Goal: Task Accomplishment & Management: Complete application form

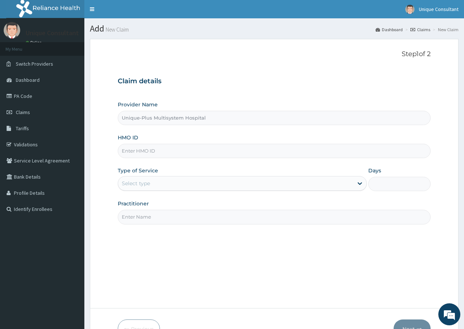
click at [158, 151] on input "HMO ID" at bounding box center [274, 151] width 313 height 14
type input "npf/10007/b"
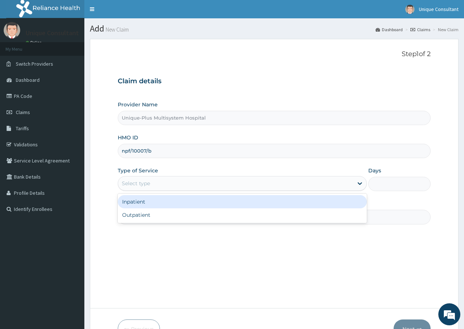
click at [183, 181] on div "Select type" at bounding box center [235, 183] width 235 height 12
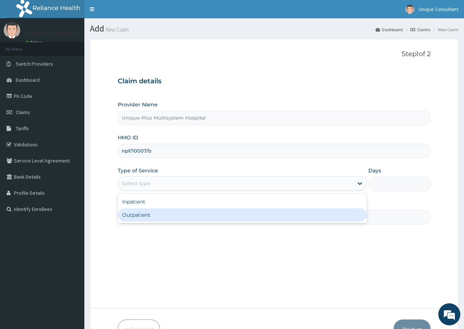
click at [190, 220] on div "Outpatient" at bounding box center [242, 214] width 249 height 13
type input "1"
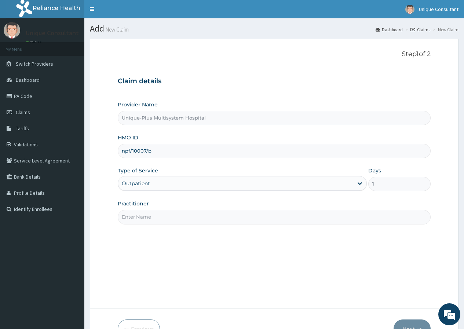
click at [190, 220] on input "Practitioner" at bounding box center [274, 217] width 313 height 14
type input "[PERSON_NAME]"
click at [406, 320] on button "Next" at bounding box center [411, 328] width 37 height 19
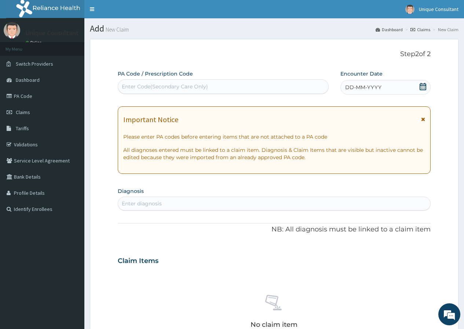
click at [368, 90] on span "DD-MM-YYYY" at bounding box center [363, 87] width 36 height 7
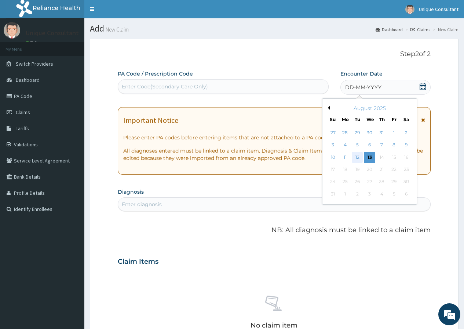
click at [355, 156] on div "12" at bounding box center [356, 157] width 11 height 11
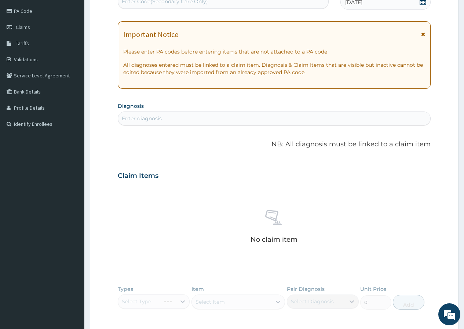
scroll to position [144, 0]
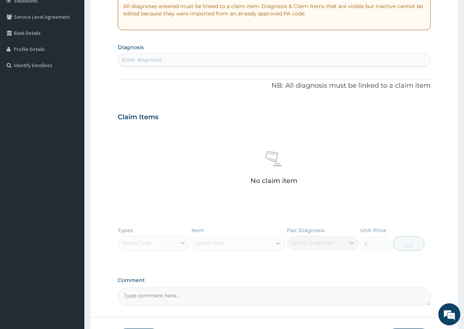
click at [140, 59] on div "Enter diagnosis" at bounding box center [142, 59] width 40 height 7
type input "plasm"
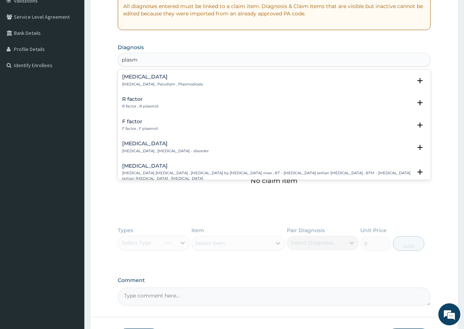
click at [140, 82] on p "Malaria , Paludism , Plasmodiosis" at bounding box center [162, 84] width 81 height 5
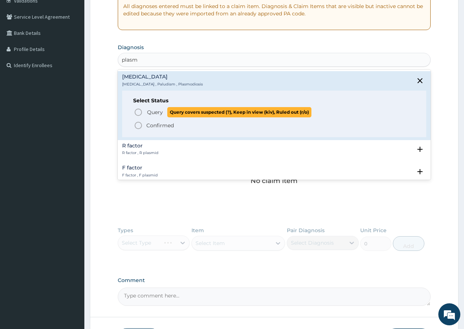
click at [146, 110] on span "Query Query covers suspected (?), Keep in view (kiv), Ruled out (r/o)" at bounding box center [274, 112] width 281 height 10
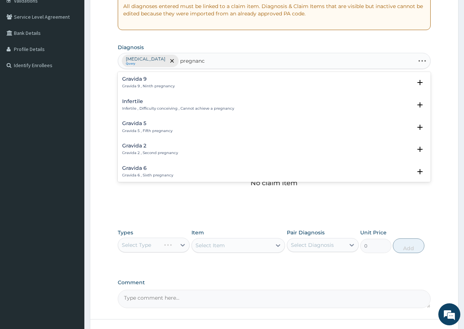
type input "pregnancy"
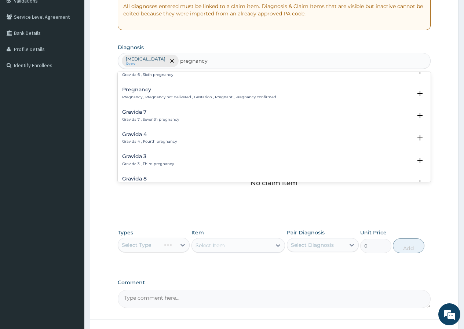
scroll to position [103, 0]
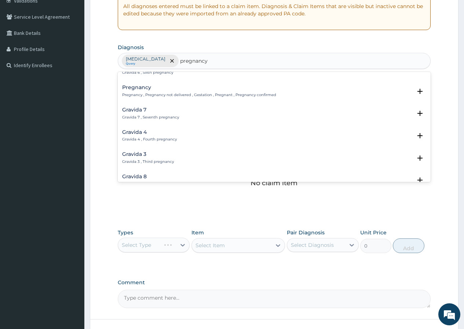
click at [148, 89] on h4 "Pregnancy" at bounding box center [199, 87] width 154 height 5
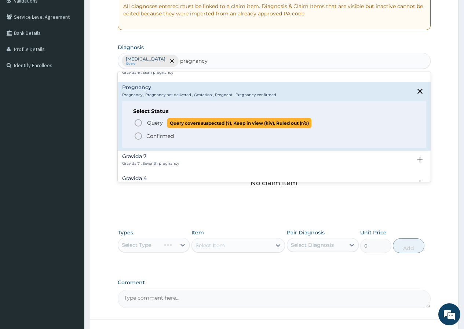
click at [148, 121] on span "Query" at bounding box center [155, 122] width 16 height 7
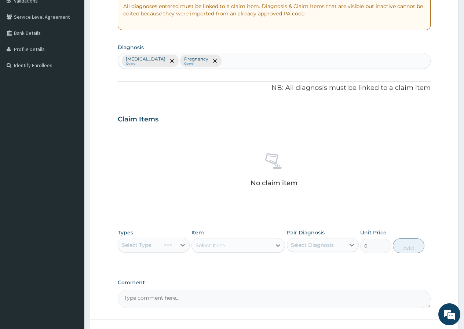
scroll to position [200, 0]
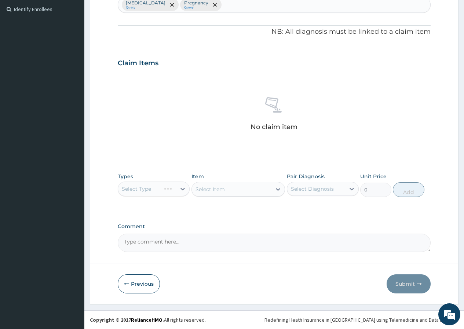
click at [170, 190] on div "Select Type" at bounding box center [154, 188] width 72 height 15
click at [183, 191] on div "Select Type" at bounding box center [154, 188] width 72 height 15
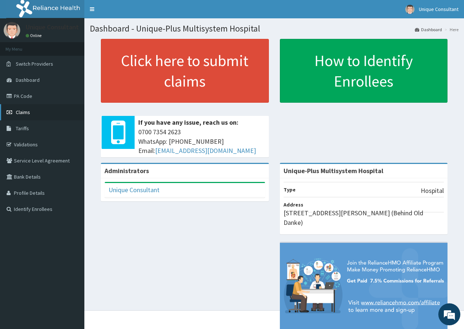
click at [22, 114] on span "Claims" at bounding box center [23, 112] width 14 height 7
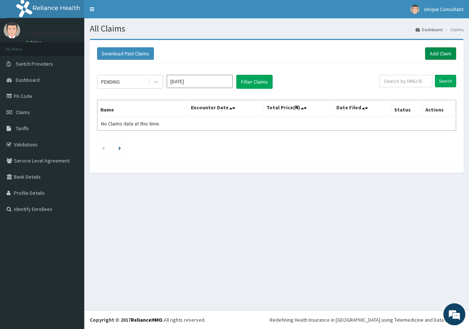
click at [438, 52] on link "Add Claim" at bounding box center [440, 53] width 31 height 12
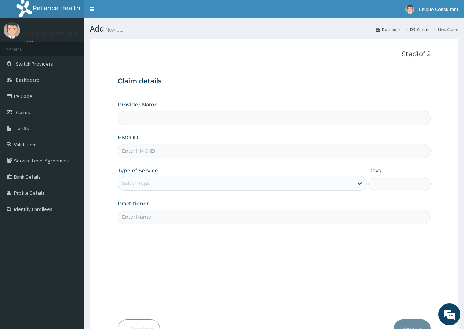
type input "Unique-Plus Multisystem Hospital"
click at [184, 151] on input "HMO ID" at bounding box center [274, 151] width 313 height 14
type input "npf/10007/b"
click at [184, 183] on div "Select type" at bounding box center [235, 183] width 235 height 12
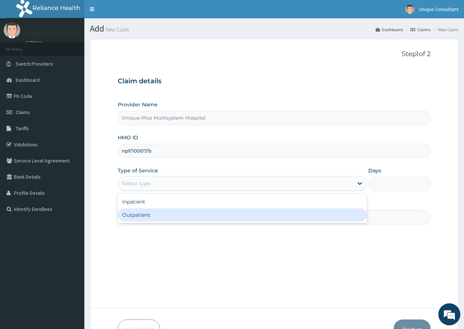
click at [185, 211] on div "Outpatient" at bounding box center [242, 214] width 249 height 13
type input "1"
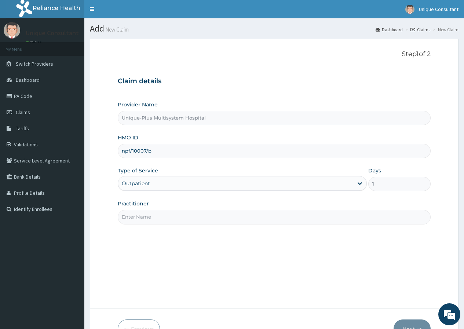
click at [185, 212] on input "Practitioner" at bounding box center [274, 217] width 313 height 14
type input "Dr. Ariyo"
click at [413, 323] on button "Next" at bounding box center [411, 328] width 37 height 19
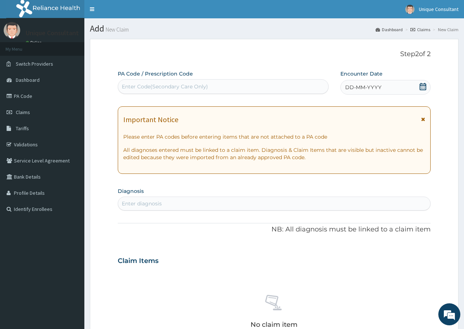
click at [370, 90] on span "DD-MM-YYYY" at bounding box center [363, 87] width 36 height 7
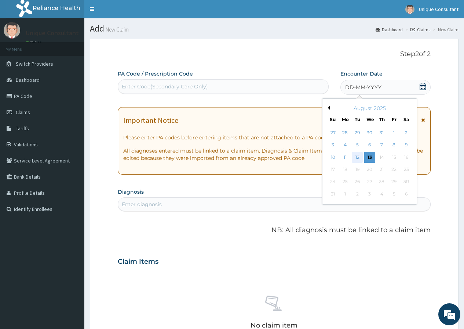
click at [355, 160] on div "12" at bounding box center [356, 157] width 11 height 11
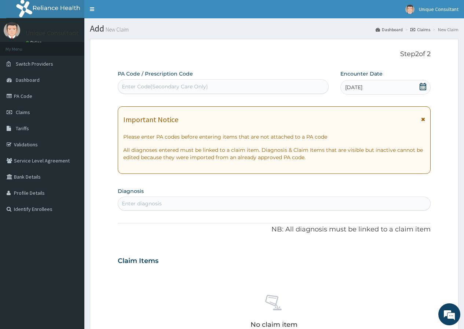
click at [230, 206] on div "Enter diagnosis" at bounding box center [274, 204] width 312 height 12
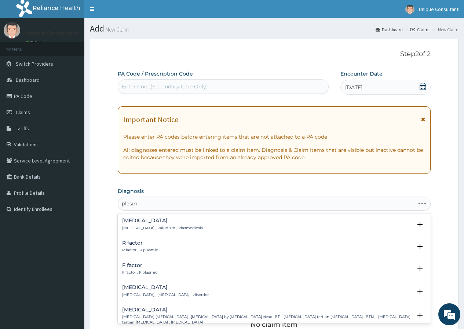
type input "plasmo"
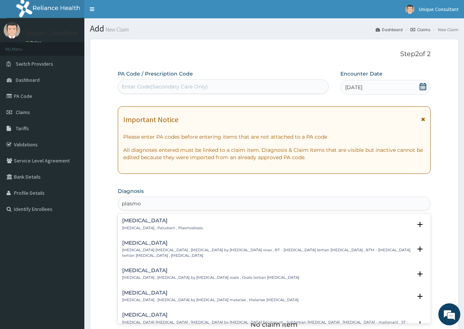
click at [145, 218] on h4 "Malaria" at bounding box center [162, 220] width 81 height 5
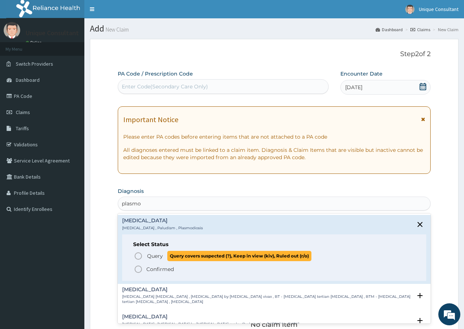
click at [142, 256] on icon "status option query" at bounding box center [138, 255] width 9 height 9
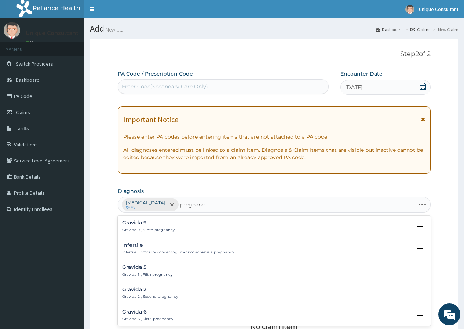
type input "pregnancy"
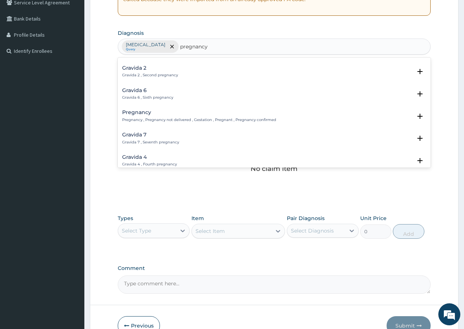
scroll to position [73, 0]
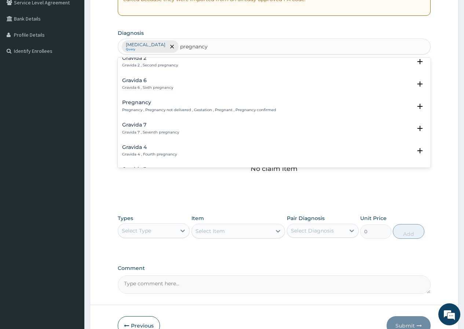
click at [143, 107] on p "Pregnancy , Pregnancy not delivered , Gestation , Pregnant , Pregnancy confirmed" at bounding box center [199, 109] width 154 height 5
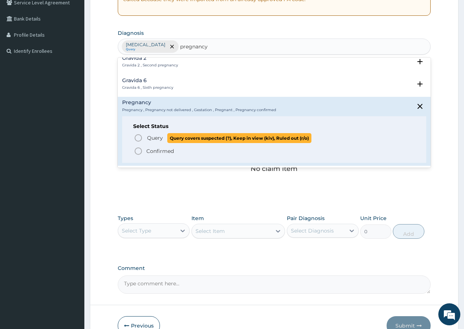
click at [147, 136] on span "Query" at bounding box center [155, 137] width 16 height 7
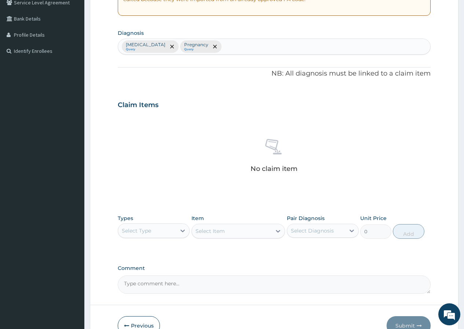
scroll to position [200, 0]
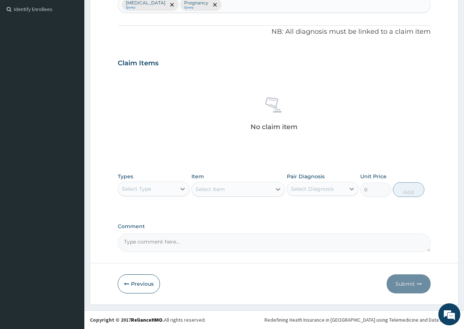
click at [171, 189] on div "Select Type" at bounding box center [147, 189] width 58 height 12
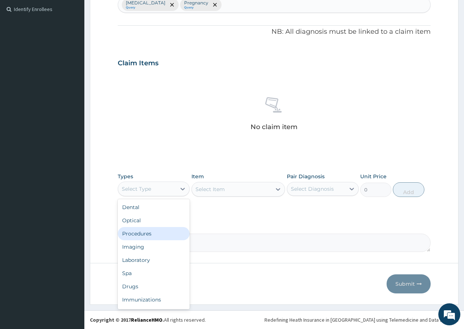
click at [165, 229] on div "Procedures" at bounding box center [154, 233] width 72 height 13
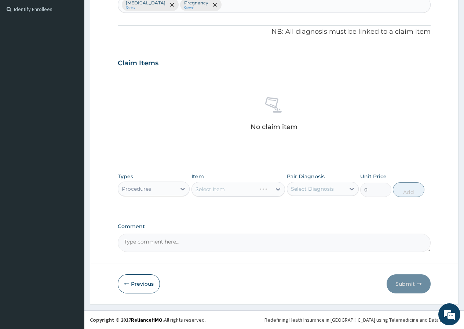
click at [220, 188] on div "Select Item" at bounding box center [238, 189] width 94 height 15
click at [220, 188] on div "Select Item" at bounding box center [209, 188] width 29 height 7
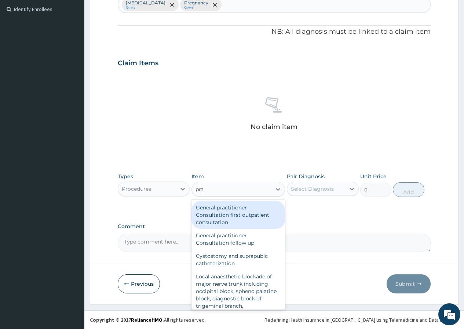
type input "prac"
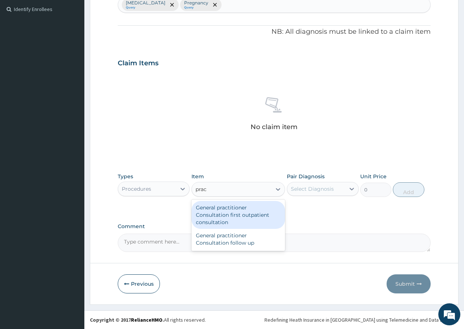
click at [209, 214] on div "General practitioner Consultation first outpatient consultation" at bounding box center [238, 215] width 94 height 28
type input "3547.5"
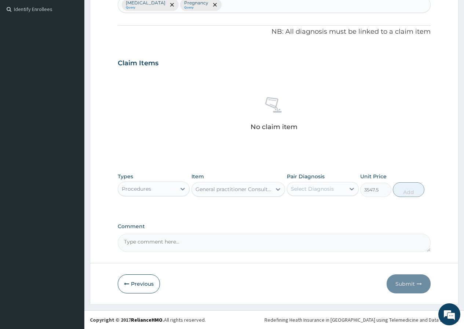
click at [321, 191] on div "Select Diagnosis" at bounding box center [312, 188] width 43 height 7
click at [322, 209] on div "[MEDICAL_DATA]" at bounding box center [323, 207] width 72 height 15
checkbox input "true"
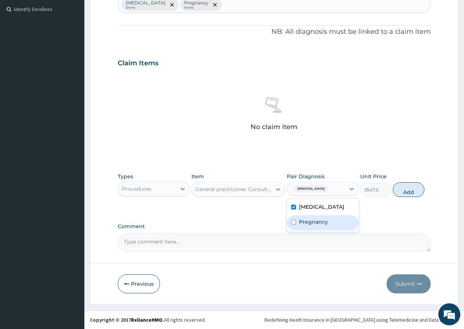
click at [324, 221] on label "Pregnancy" at bounding box center [313, 221] width 29 height 7
checkbox input "true"
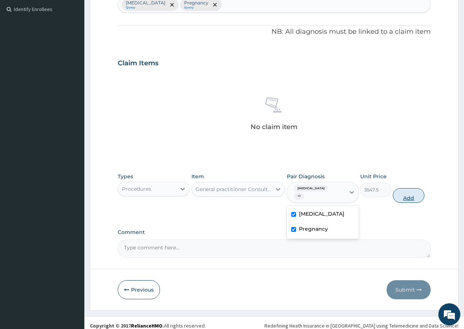
click at [407, 188] on button "Add" at bounding box center [408, 195] width 31 height 15
type input "0"
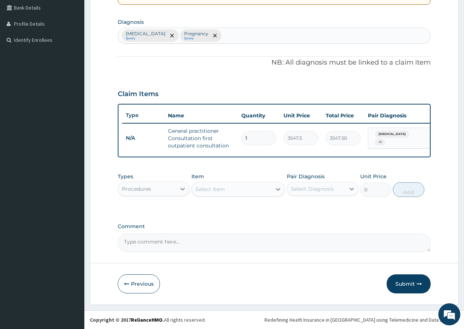
scroll to position [174, 0]
click at [175, 181] on div "Procedures" at bounding box center [154, 188] width 72 height 15
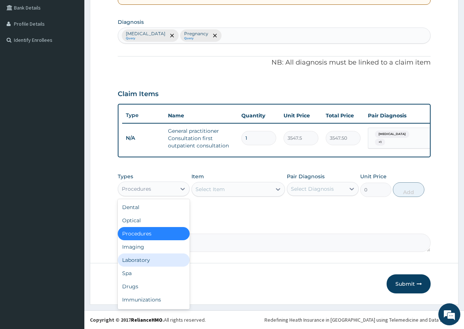
click at [177, 261] on div "Laboratory" at bounding box center [154, 259] width 72 height 13
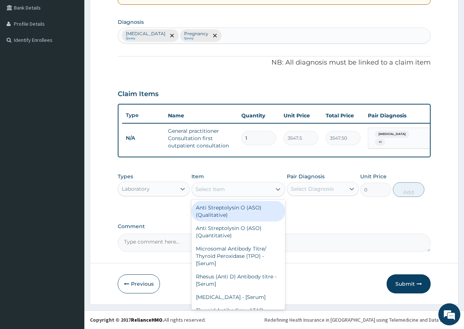
click at [263, 188] on div "Select Item" at bounding box center [232, 189] width 80 height 12
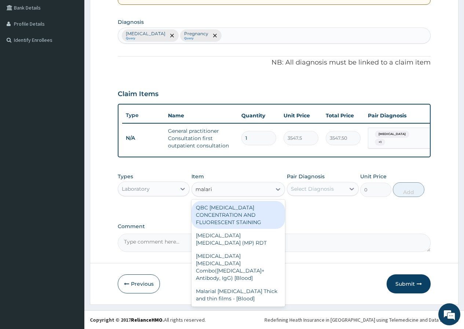
type input "malaria"
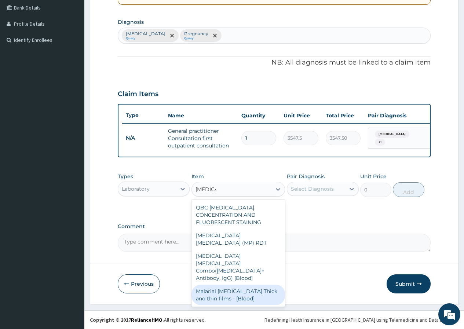
click at [206, 284] on div "Malarial Parasite Thick and thin films - [Blood]" at bounding box center [238, 294] width 94 height 21
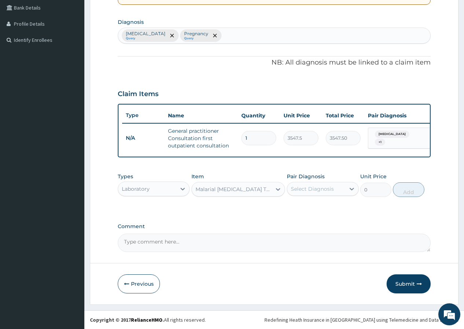
type input "2500"
click at [310, 188] on div "Select Diagnosis" at bounding box center [312, 188] width 43 height 7
click at [314, 211] on div "Malaria" at bounding box center [323, 207] width 72 height 15
checkbox input "true"
click at [399, 191] on button "Add" at bounding box center [408, 189] width 31 height 15
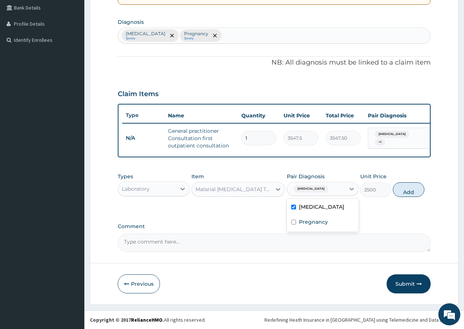
type input "0"
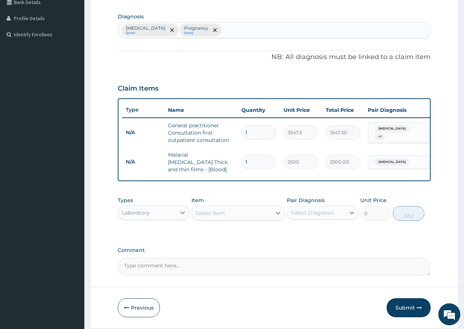
click at [221, 216] on div "Select Item" at bounding box center [209, 212] width 29 height 7
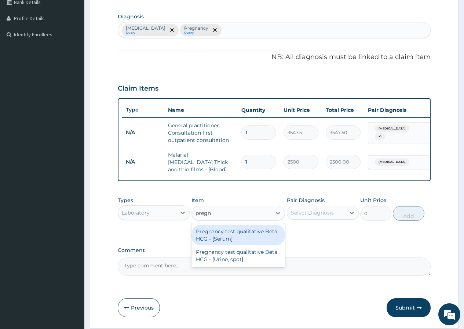
type input "pregna"
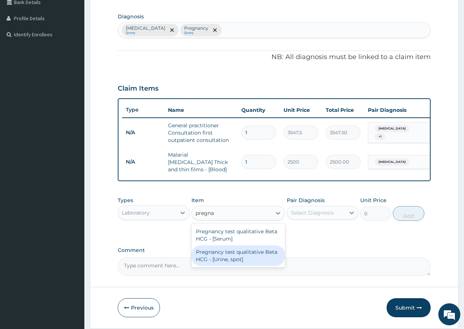
click at [247, 259] on div "Pregnancy test qualitative Beta HCG - [Urine, spot]" at bounding box center [238, 255] width 94 height 21
type input "2500"
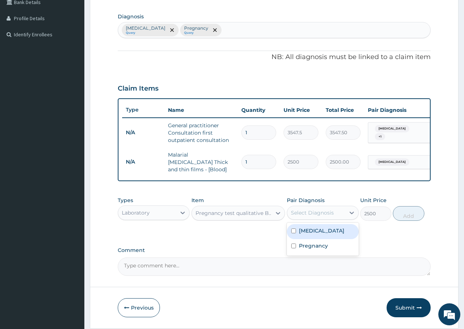
click at [315, 214] on div "Select Diagnosis" at bounding box center [312, 212] width 43 height 7
click at [322, 244] on label "Pregnancy" at bounding box center [313, 245] width 29 height 7
checkbox input "true"
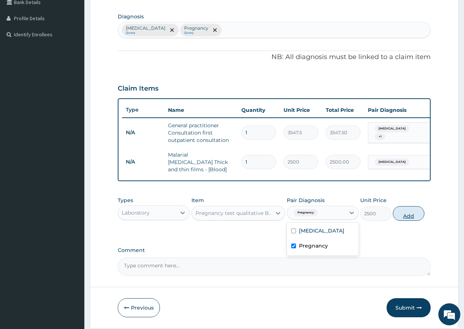
click at [402, 214] on button "Add" at bounding box center [408, 213] width 31 height 15
type input "0"
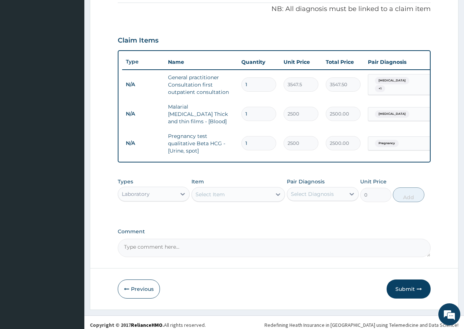
scroll to position [229, 0]
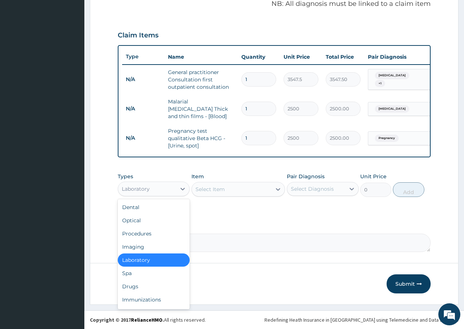
click at [162, 189] on div "Laboratory" at bounding box center [147, 189] width 58 height 12
click at [134, 285] on div "Drugs" at bounding box center [154, 286] width 72 height 13
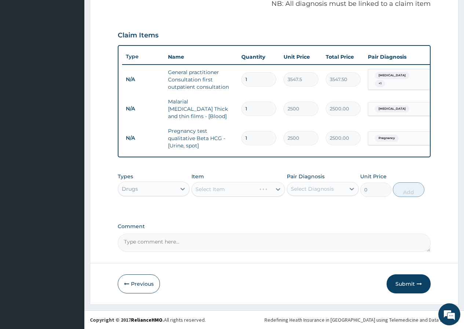
click at [216, 188] on div "Select Item" at bounding box center [238, 189] width 94 height 15
click at [217, 189] on div "Select Item" at bounding box center [238, 189] width 94 height 15
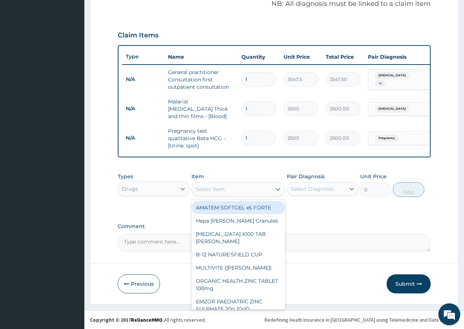
click at [217, 192] on div "Select Item" at bounding box center [209, 188] width 29 height 7
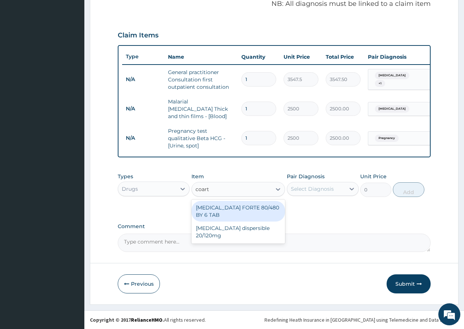
type input "coarte"
click at [217, 211] on div "[MEDICAL_DATA] FORTE 80/480 BY 6 TAB" at bounding box center [238, 211] width 94 height 21
type input "449.35"
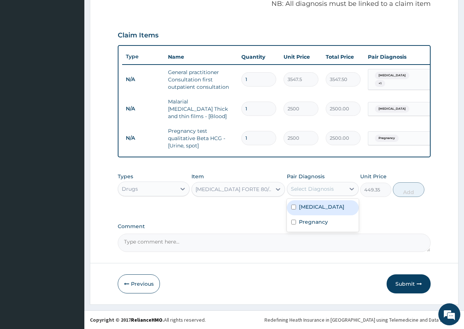
click at [301, 187] on div "Select Diagnosis" at bounding box center [312, 188] width 43 height 7
click at [308, 214] on div "[MEDICAL_DATA]" at bounding box center [323, 207] width 72 height 15
checkbox input "true"
click at [404, 190] on button "Add" at bounding box center [408, 189] width 31 height 15
type input "0"
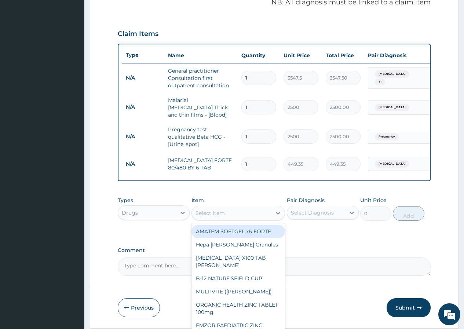
click at [229, 215] on div "Select Item" at bounding box center [232, 213] width 80 height 12
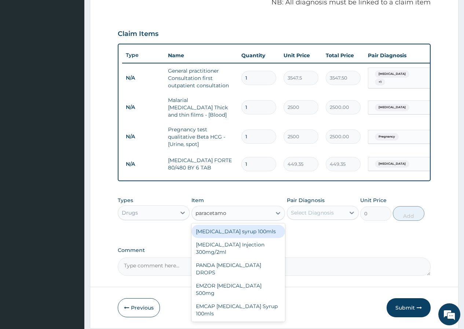
type input "paracetamol"
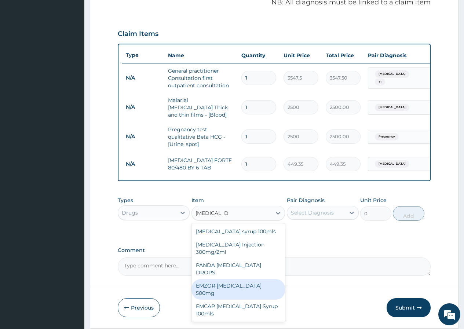
click at [246, 279] on div "EMZOR PARACETAMOL 500mg" at bounding box center [238, 289] width 94 height 21
type input "23.65"
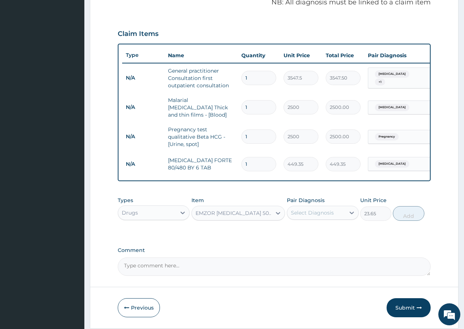
click at [316, 213] on div "Select Diagnosis" at bounding box center [312, 212] width 43 height 7
click at [318, 234] on div "Malaria" at bounding box center [323, 231] width 72 height 15
checkbox input "true"
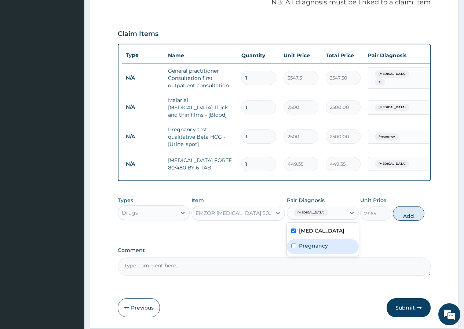
click at [329, 249] on div "Pregnancy" at bounding box center [323, 246] width 72 height 15
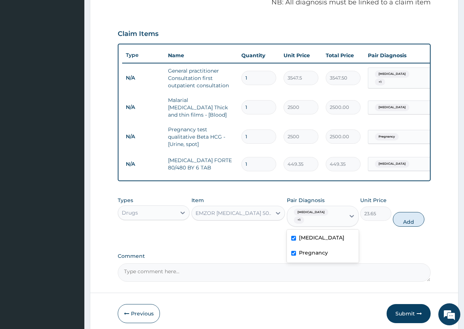
click at [295, 251] on input "checkbox" at bounding box center [293, 253] width 5 height 5
checkbox input "false"
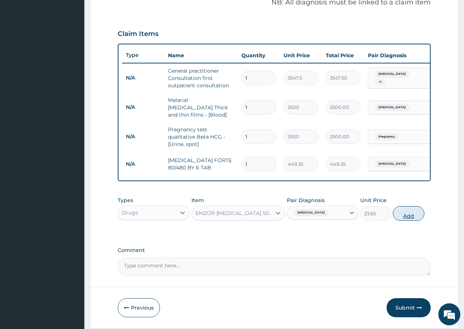
click at [410, 218] on button "Add" at bounding box center [408, 213] width 31 height 15
type input "0"
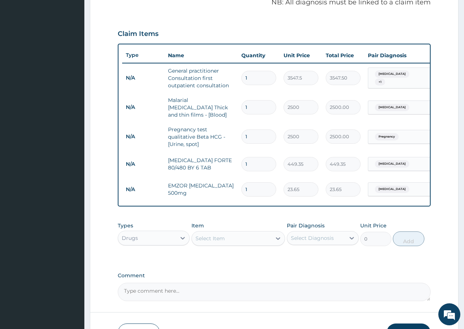
type input "18"
type input "425.70"
type input "18"
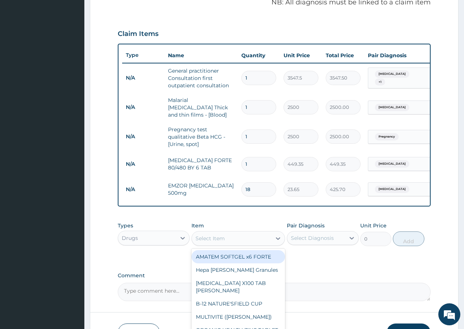
click at [207, 240] on div "Select Item" at bounding box center [209, 238] width 29 height 7
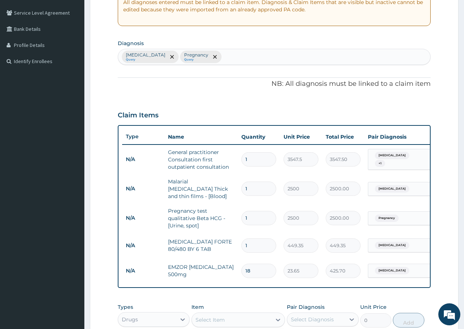
scroll to position [138, 0]
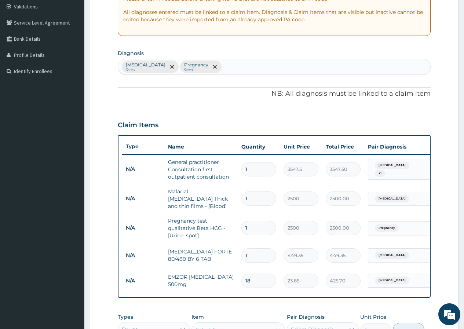
click at [210, 68] on div "Malaria Query Pregnancy Query" at bounding box center [274, 66] width 312 height 15
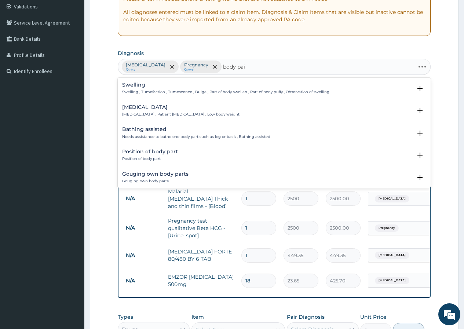
type input "body pain"
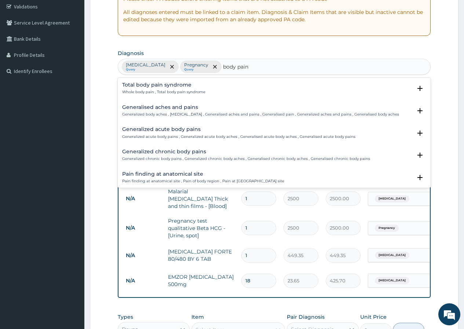
click at [174, 110] on h4 "Generalised aches and pains" at bounding box center [260, 106] width 277 height 5
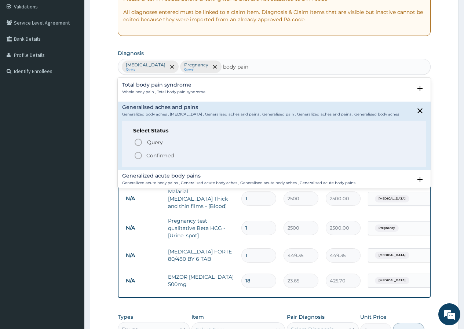
click at [158, 157] on p "Confirmed" at bounding box center [159, 155] width 27 height 7
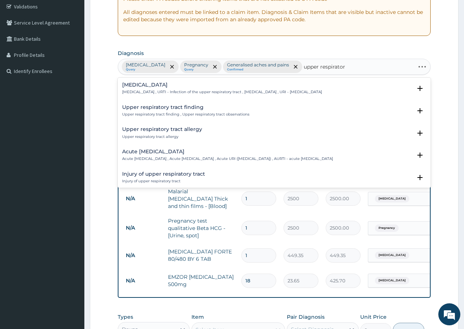
type input "upper respiratory"
click at [295, 91] on p "Upper respiratory infection , URTI - Infection of the upper respiratory tract ,…" at bounding box center [222, 91] width 200 height 5
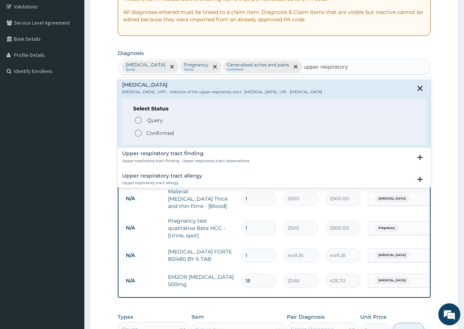
click at [163, 131] on p "Confirmed" at bounding box center [159, 132] width 27 height 7
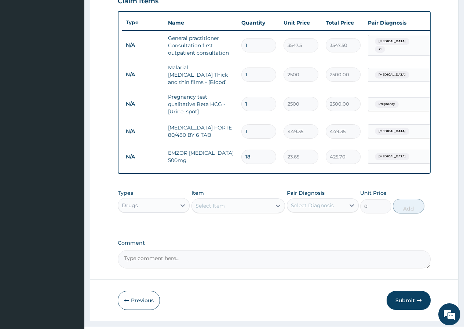
scroll to position [280, 0]
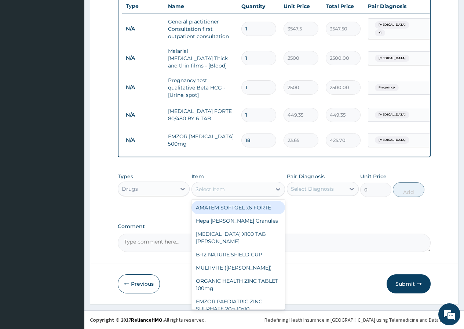
click at [230, 187] on div "Select Item" at bounding box center [232, 189] width 80 height 12
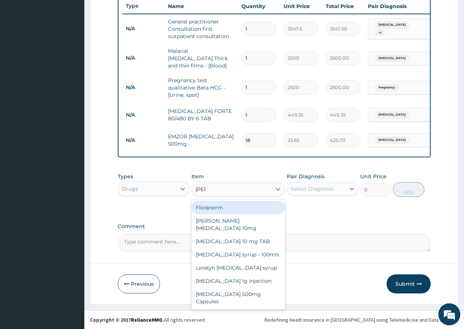
type input "lorat"
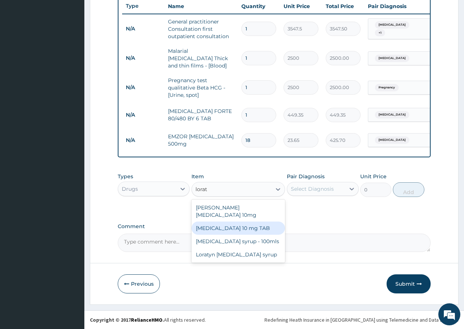
click at [236, 222] on div "LORATADINE 10 mg TAB" at bounding box center [238, 227] width 94 height 13
type input "120"
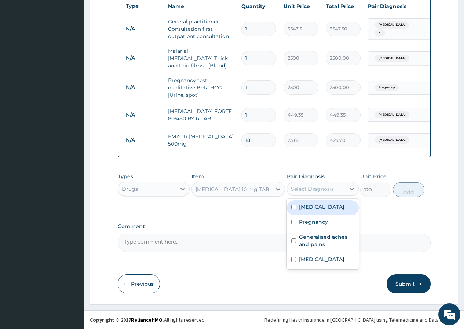
click at [315, 194] on div "Select Diagnosis" at bounding box center [316, 189] width 58 height 12
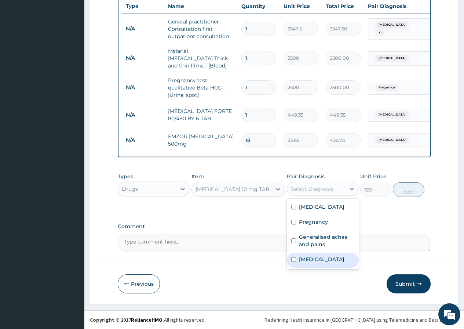
click at [314, 259] on label "Upper respiratory infection" at bounding box center [321, 258] width 45 height 7
checkbox input "true"
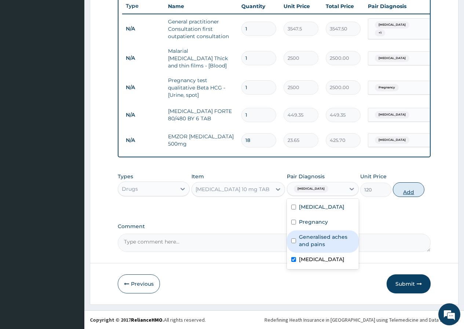
click at [407, 195] on button "Add" at bounding box center [408, 189] width 31 height 15
type input "0"
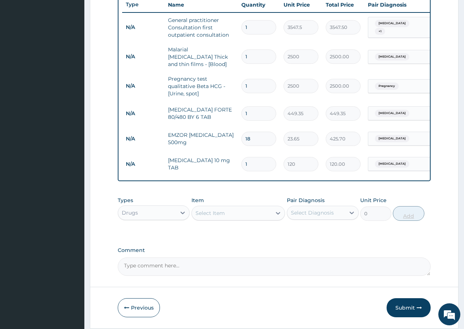
type input "10"
type input "1200.00"
type input "10"
click at [241, 217] on div "Select Item" at bounding box center [232, 213] width 80 height 12
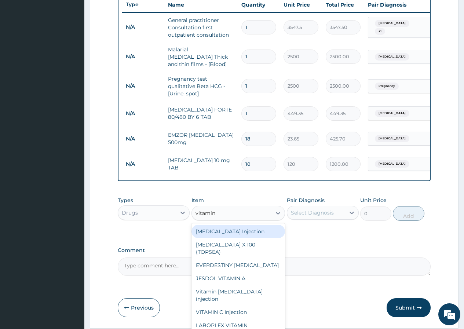
type input "vitamin b"
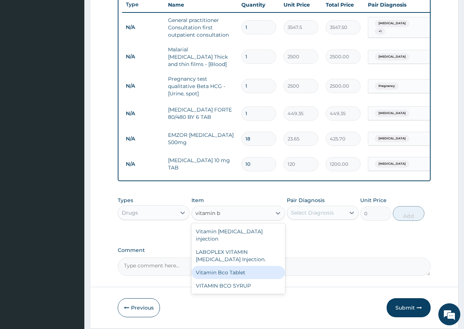
click at [228, 271] on div "Vitamin Bco Tablet" at bounding box center [238, 272] width 94 height 13
type input "30"
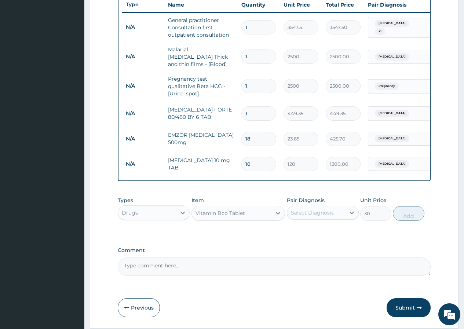
click at [301, 218] on div "Select Diagnosis" at bounding box center [316, 213] width 58 height 12
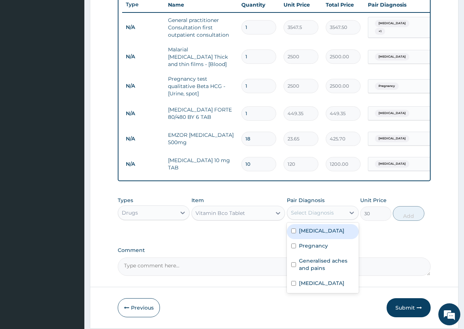
click at [309, 233] on label "[MEDICAL_DATA]" at bounding box center [321, 230] width 45 height 7
checkbox input "true"
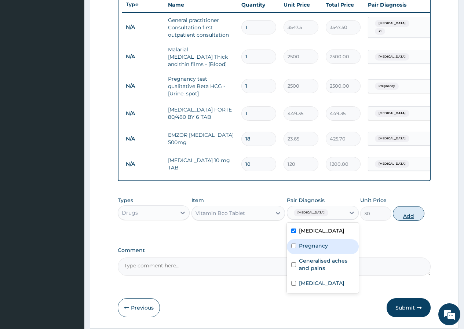
click at [409, 218] on button "Add" at bounding box center [408, 213] width 31 height 15
type input "0"
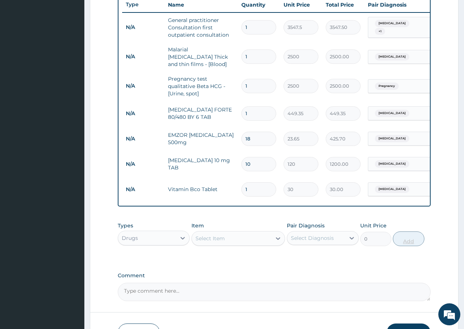
type input "14"
type input "420.00"
type input "14"
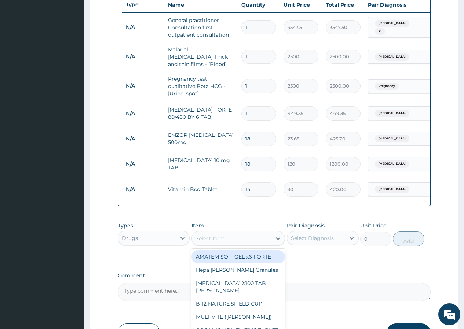
click at [257, 241] on div "Select Item" at bounding box center [232, 238] width 80 height 12
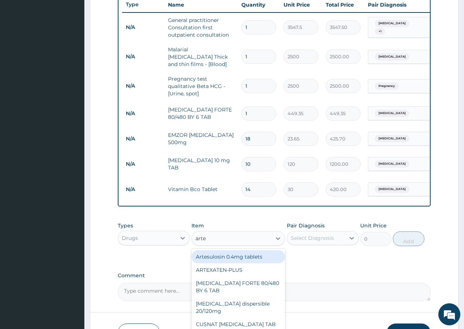
type input "artem"
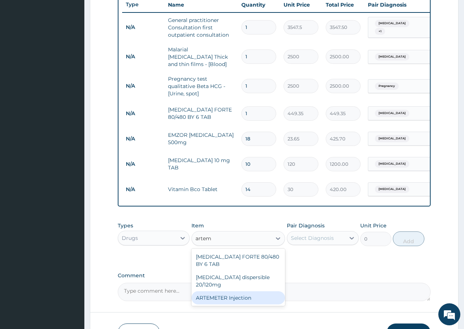
click at [251, 291] on div "ARTEMETER Injection" at bounding box center [238, 297] width 94 height 13
type input "2000"
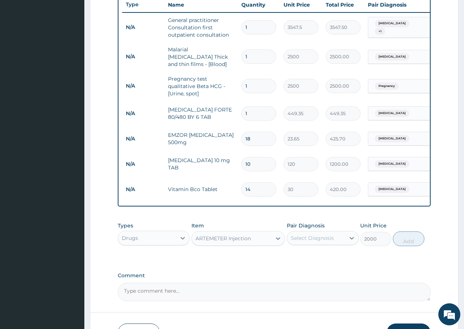
click at [310, 241] on div "Select Diagnosis" at bounding box center [312, 237] width 43 height 7
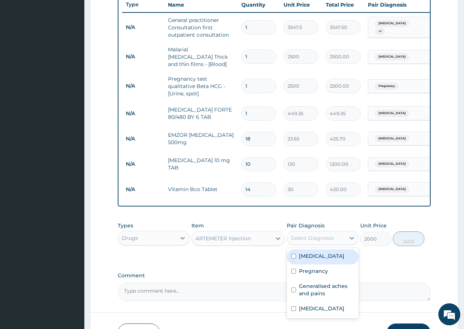
click at [321, 258] on div "[MEDICAL_DATA]" at bounding box center [323, 256] width 72 height 15
checkbox input "true"
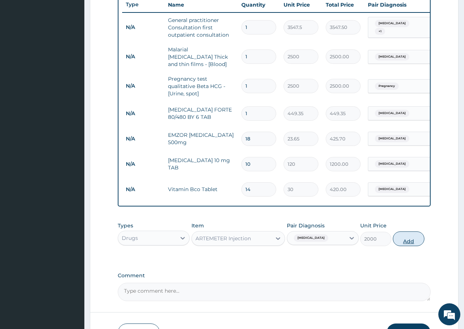
click at [410, 240] on button "Add" at bounding box center [408, 238] width 31 height 15
type input "0"
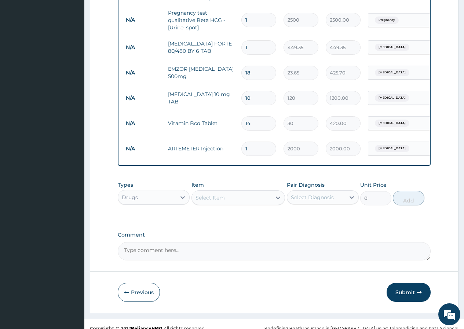
scroll to position [355, 0]
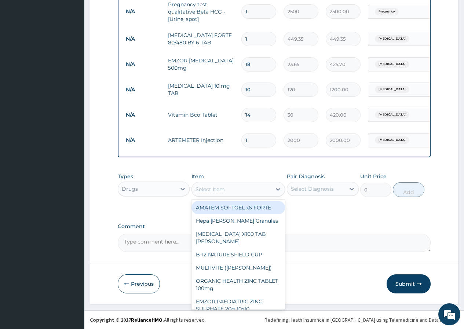
click at [250, 188] on div "Select Item" at bounding box center [232, 189] width 80 height 12
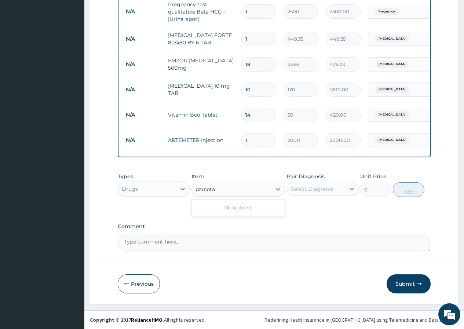
type input "paraceta"
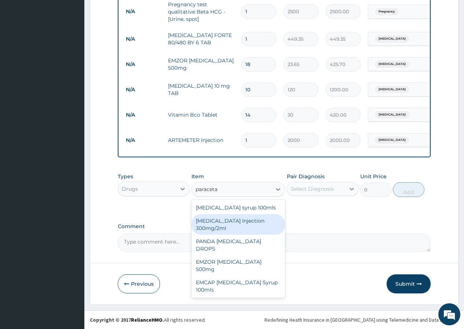
click at [247, 224] on div "PARACETAMOL Injection 300mg/2ml" at bounding box center [238, 224] width 94 height 21
type input "500"
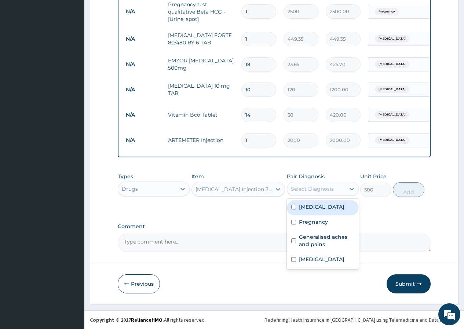
drag, startPoint x: 327, startPoint y: 181, endPoint x: 327, endPoint y: 187, distance: 5.1
click at [327, 182] on div "Select Diagnosis" at bounding box center [323, 189] width 72 height 14
click at [321, 205] on div "[MEDICAL_DATA]" at bounding box center [323, 207] width 72 height 15
checkbox input "true"
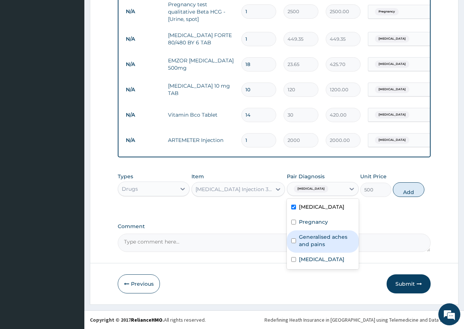
click at [323, 238] on label "Generalised aches and pains" at bounding box center [326, 240] width 55 height 15
checkbox input "true"
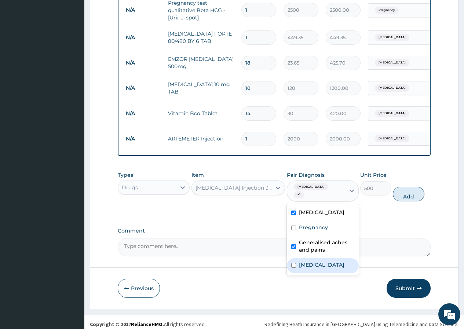
click at [323, 265] on label "Upper respiratory infection" at bounding box center [321, 264] width 45 height 7
checkbox input "true"
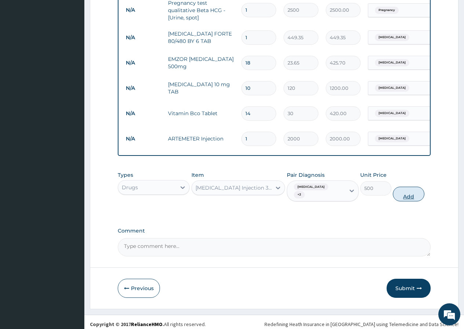
click at [404, 191] on button "Add" at bounding box center [408, 194] width 31 height 15
type input "0"
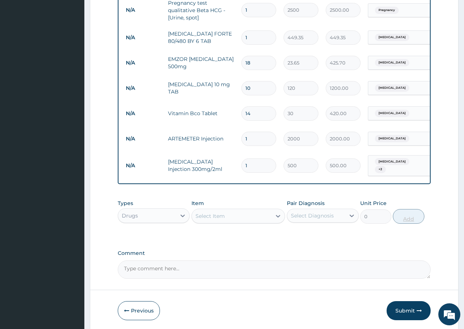
type input "2"
type input "1000.00"
click at [409, 307] on button "Submit" at bounding box center [408, 310] width 44 height 19
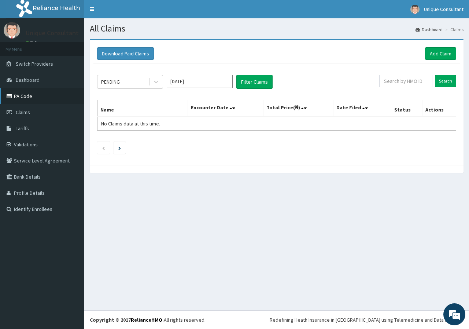
click at [31, 97] on link "PA Code" at bounding box center [42, 96] width 84 height 16
click at [158, 84] on icon at bounding box center [155, 81] width 7 height 7
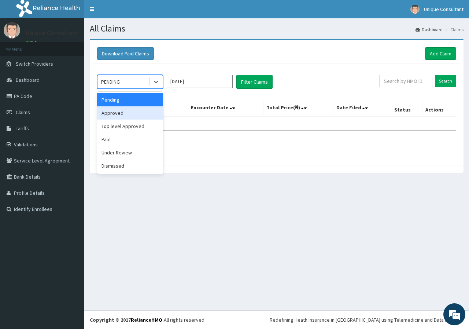
click at [149, 113] on div "Approved" at bounding box center [130, 112] width 66 height 13
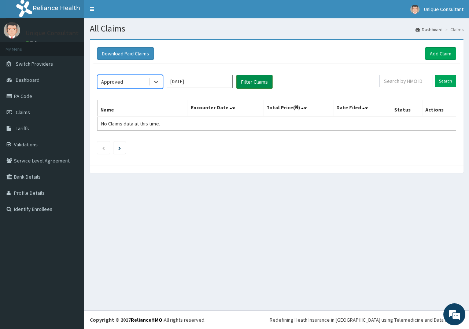
click at [247, 82] on button "Filter Claims" at bounding box center [254, 82] width 36 height 14
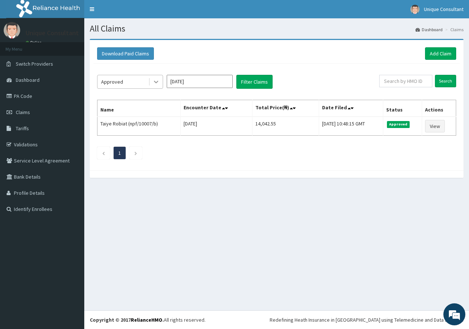
click at [154, 78] on icon at bounding box center [155, 81] width 7 height 7
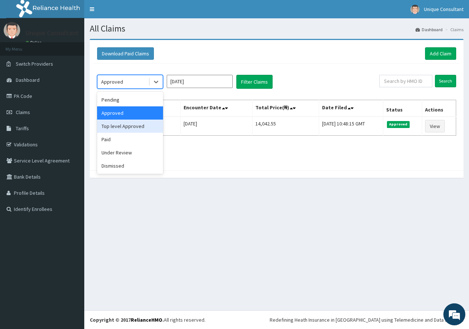
drag, startPoint x: 148, startPoint y: 131, endPoint x: 231, endPoint y: 102, distance: 87.6
click at [148, 131] on div "Top level Approved" at bounding box center [130, 125] width 66 height 13
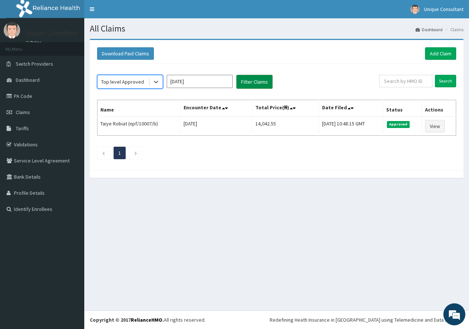
click at [248, 82] on button "Filter Claims" at bounding box center [254, 82] width 36 height 14
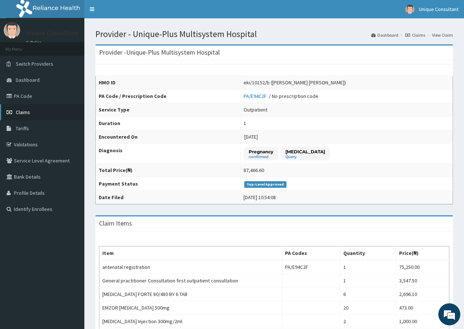
click at [11, 105] on link "Claims" at bounding box center [42, 112] width 84 height 16
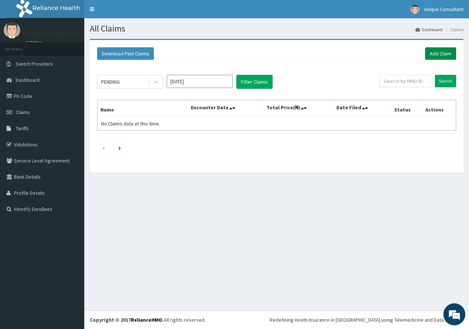
click at [428, 54] on link "Add Claim" at bounding box center [440, 53] width 31 height 12
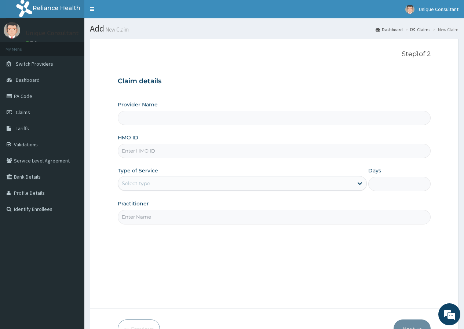
click at [150, 155] on input "HMO ID" at bounding box center [274, 151] width 313 height 14
type input "Unique-Plus Multisystem Hospital"
type input "bwi/10082/a"
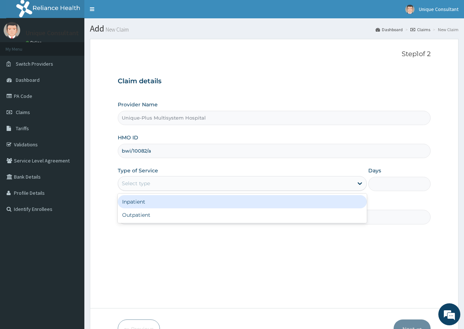
click at [153, 187] on div "Select type" at bounding box center [235, 183] width 235 height 12
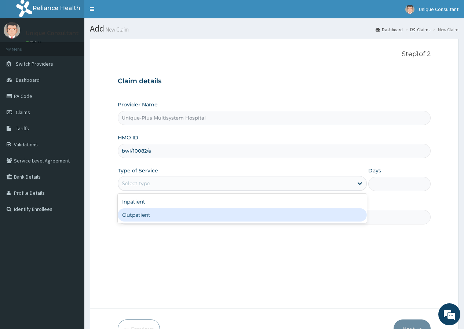
click at [152, 212] on div "Outpatient" at bounding box center [242, 214] width 249 height 13
type input "1"
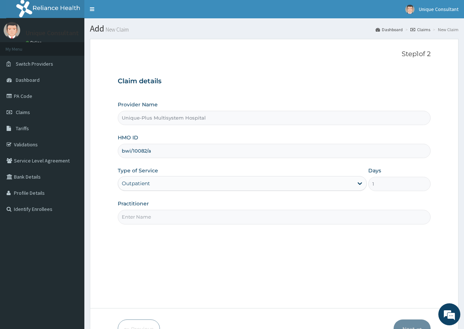
click at [152, 215] on input "Practitioner" at bounding box center [274, 217] width 313 height 14
type input "Dr. Ariyo"
click at [421, 323] on button "Next" at bounding box center [411, 328] width 37 height 19
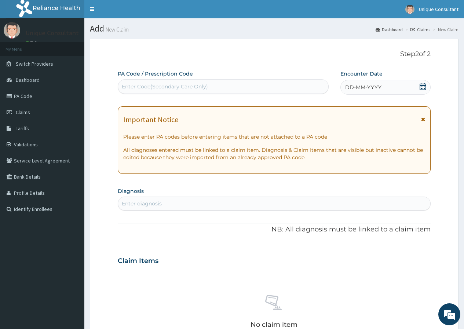
click at [376, 90] on span "DD-MM-YYYY" at bounding box center [363, 87] width 36 height 7
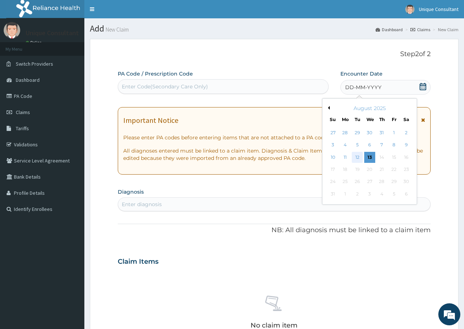
click at [358, 157] on div "12" at bounding box center [356, 157] width 11 height 11
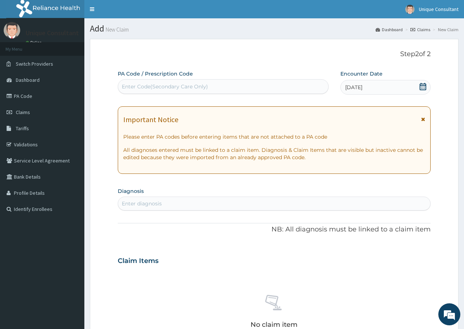
click at [166, 200] on div "Enter diagnosis" at bounding box center [274, 204] width 312 height 12
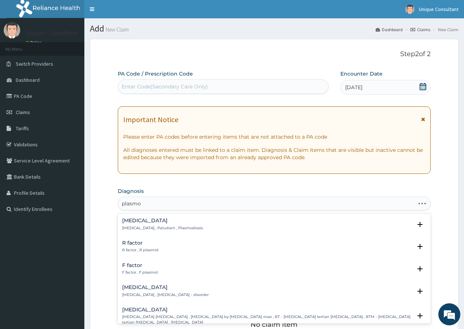
type input "plasmod"
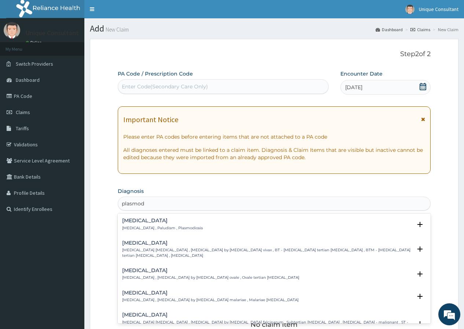
click at [143, 224] on div "Malaria Malaria , Paludism , Plasmodiosis" at bounding box center [162, 224] width 81 height 13
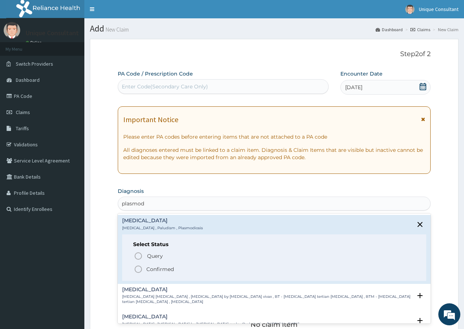
click at [147, 267] on p "Confirmed" at bounding box center [159, 268] width 27 height 7
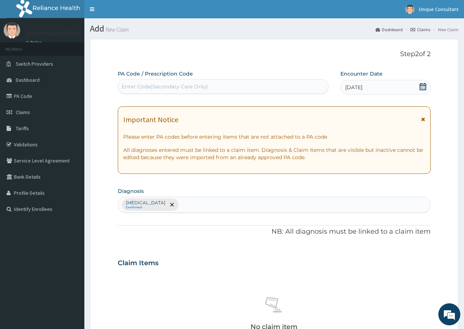
click at [194, 89] on div "Enter Code(Secondary Care Only)" at bounding box center [165, 86] width 86 height 7
paste input "PA/CD93AB"
type input "PA/CD93AB"
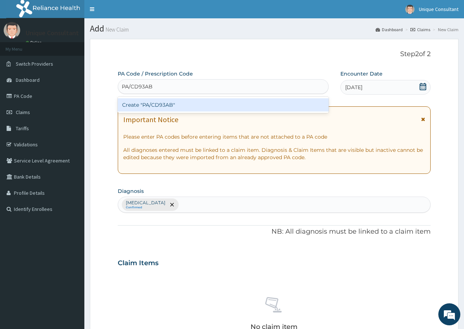
click at [191, 106] on div "Create "PA/CD93AB"" at bounding box center [223, 104] width 210 height 13
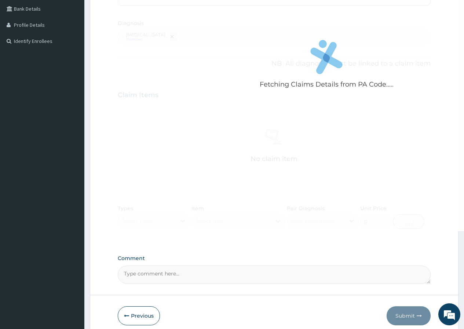
scroll to position [171, 0]
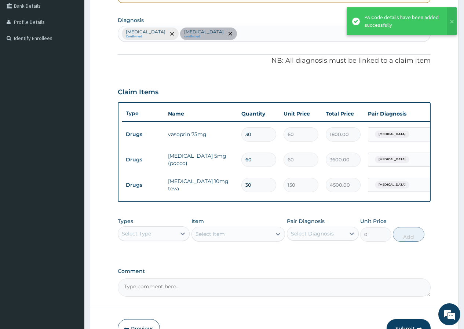
click at [166, 237] on div "Select Type" at bounding box center [147, 234] width 58 height 12
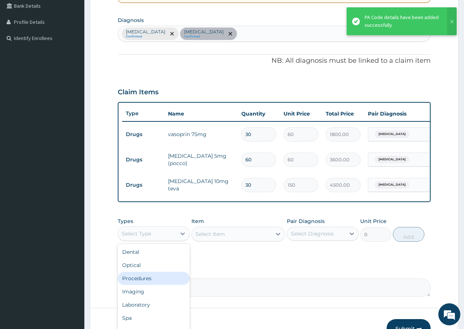
click at [152, 281] on div "Procedures" at bounding box center [154, 278] width 72 height 13
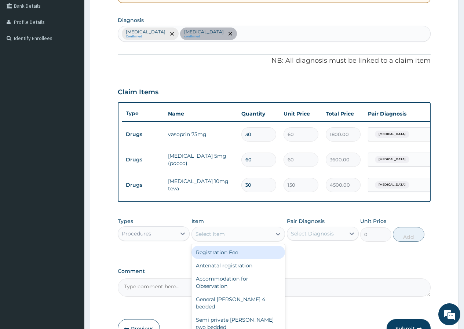
click at [255, 237] on div "Select Item" at bounding box center [232, 234] width 80 height 12
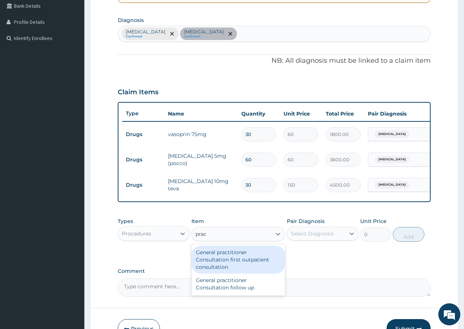
type input "pract"
click at [255, 259] on div "General practitioner Consultation first outpatient consultation" at bounding box center [238, 260] width 94 height 28
type input "3547.5"
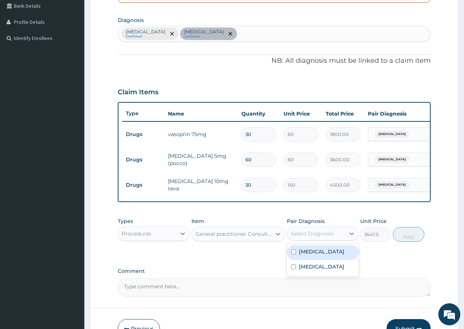
click at [305, 237] on div "Select Diagnosis" at bounding box center [312, 233] width 43 height 7
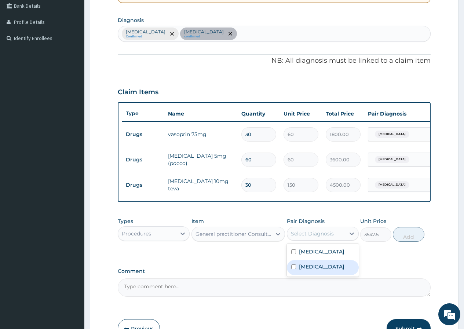
click at [310, 270] on label "[MEDICAL_DATA]" at bounding box center [321, 266] width 45 height 7
checkbox input "true"
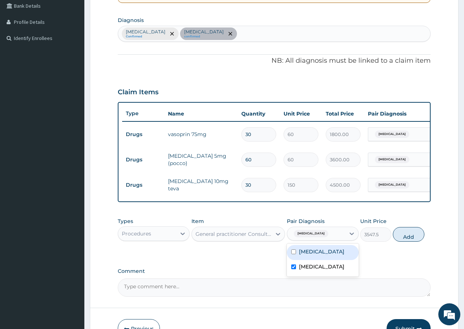
click at [312, 255] on label "[MEDICAL_DATA]" at bounding box center [321, 251] width 45 height 7
checkbox input "true"
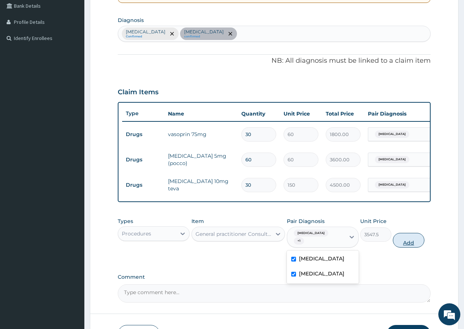
click at [409, 242] on button "Add" at bounding box center [408, 240] width 31 height 15
type input "0"
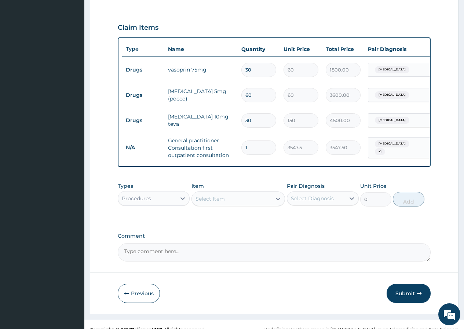
scroll to position [250, 0]
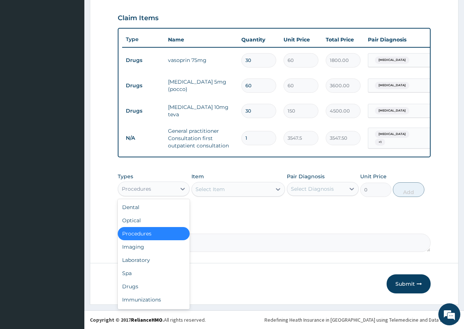
click at [166, 190] on div "Procedures" at bounding box center [147, 189] width 58 height 12
click at [144, 291] on div "Drugs" at bounding box center [154, 286] width 72 height 13
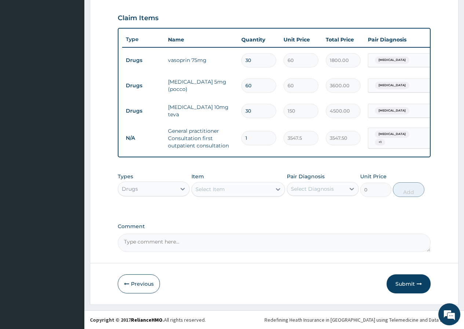
click at [245, 190] on div "Select Item" at bounding box center [232, 189] width 80 height 12
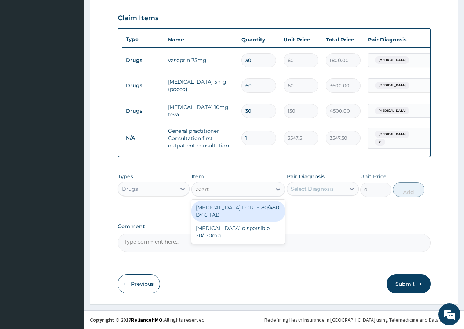
type input "coarte"
click at [245, 204] on div "[MEDICAL_DATA] FORTE 80/480 BY 6 TAB" at bounding box center [238, 211] width 94 height 21
type input "449.35"
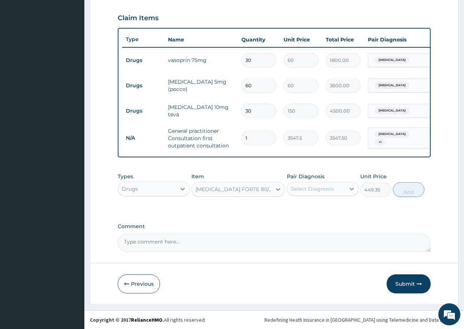
click at [296, 191] on div "Select Diagnosis" at bounding box center [312, 188] width 43 height 7
click at [301, 204] on label "[MEDICAL_DATA]" at bounding box center [321, 206] width 45 height 7
checkbox input "true"
click at [416, 190] on button "Add" at bounding box center [408, 189] width 31 height 15
type input "0"
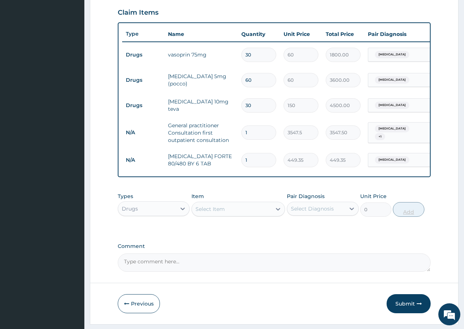
type input "2"
type input "898.70"
type input "3"
type input "1348.05"
type input "4"
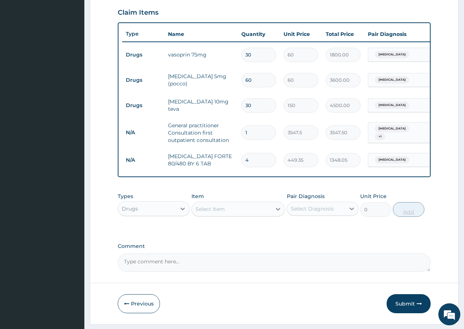
type input "1797.40"
type input "5"
type input "2246.75"
type input "6"
type input "2696.10"
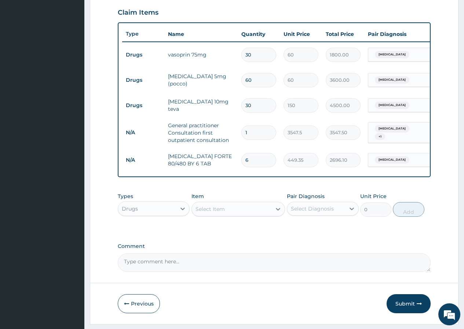
click at [257, 212] on div "Select Item" at bounding box center [232, 209] width 80 height 12
type input "n"
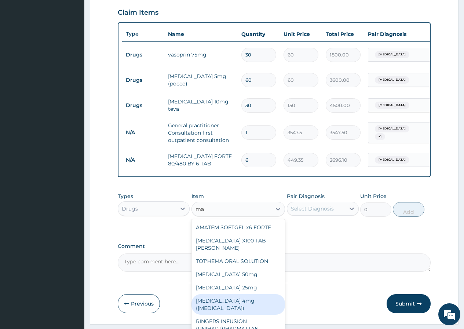
type input "m"
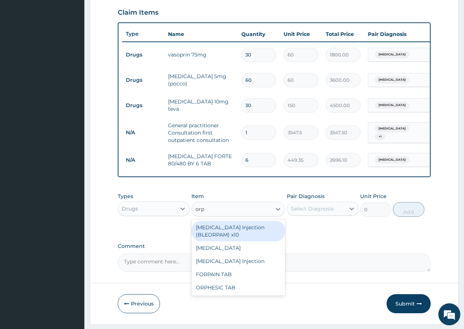
type input "orph"
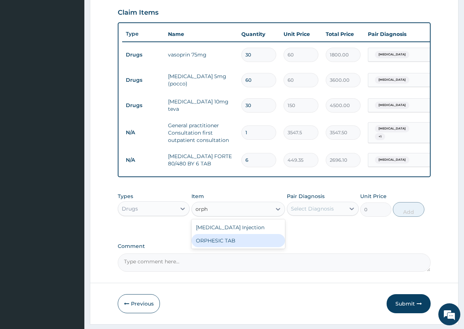
click at [262, 242] on div "ORPHESIC TAB" at bounding box center [238, 240] width 94 height 13
type input "106.425"
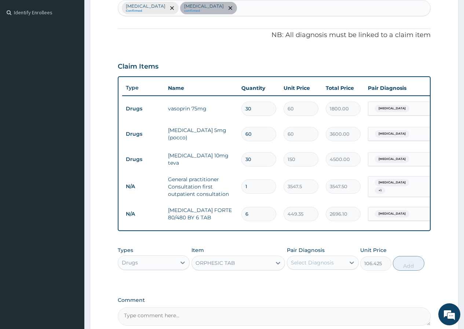
scroll to position [173, 0]
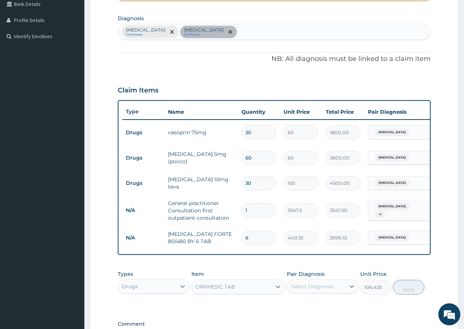
click at [242, 35] on div "Malaria Confirmed Essential hypertension confirmed" at bounding box center [274, 31] width 312 height 15
type input "headach"
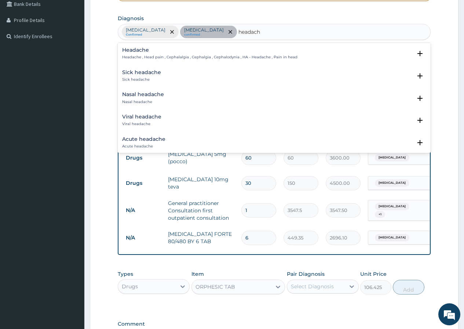
click at [165, 54] on div "Headache Headache , Head pain , Cephalalgia , Cephalgia , Cephalodynia , HA - H…" at bounding box center [209, 53] width 175 height 13
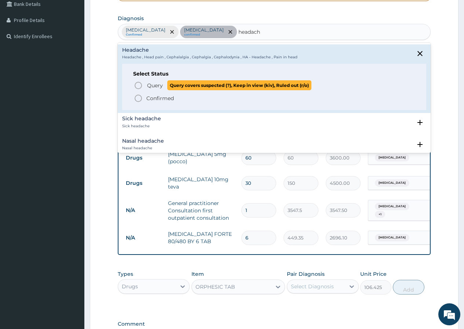
click at [154, 86] on span "Query" at bounding box center [155, 85] width 16 height 7
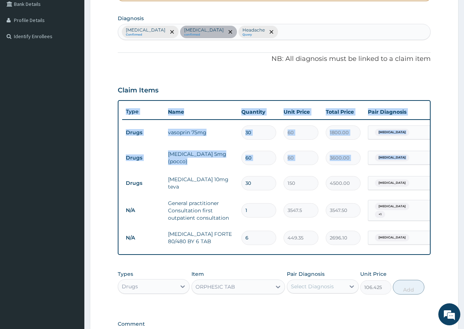
drag, startPoint x: 463, startPoint y: 96, endPoint x: 469, endPoint y: 155, distance: 59.3
click at [463, 156] on html "R EL Toggle navigation Unique Consultant Unique Consultant - adouniquehospital@…" at bounding box center [232, 126] width 464 height 599
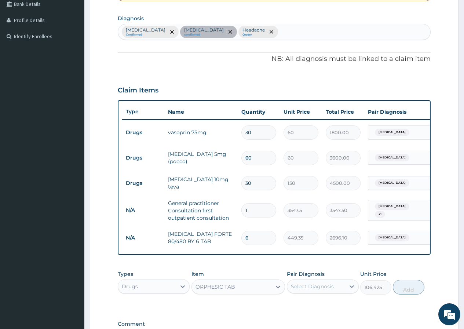
click at [463, 100] on section "Step 2 of 2 PA Code / Prescription Code PA/CD93AB Encounter Date 12-08-2025 Imp…" at bounding box center [273, 134] width 379 height 546
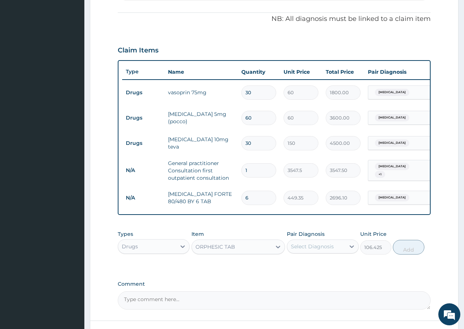
scroll to position [276, 0]
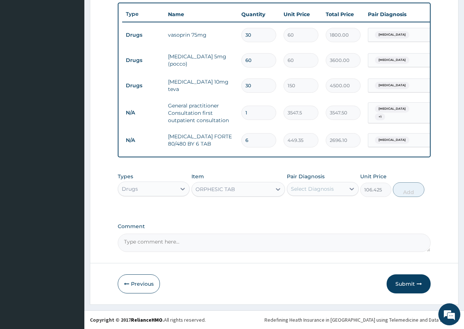
click at [326, 189] on div "Select Diagnosis" at bounding box center [312, 188] width 43 height 7
click at [326, 214] on div "[MEDICAL_DATA]" at bounding box center [323, 207] width 72 height 15
checkbox input "true"
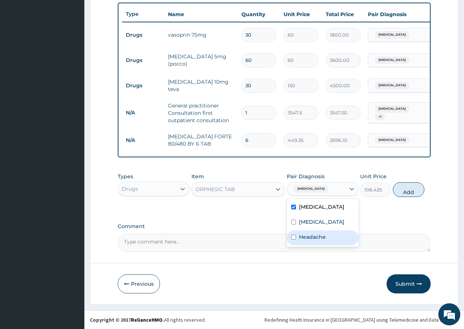
click at [327, 244] on div "Headache" at bounding box center [323, 237] width 72 height 15
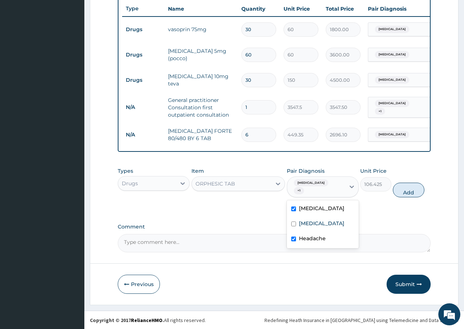
checkbox input "true"
click at [413, 184] on button "Add" at bounding box center [408, 190] width 31 height 15
type input "0"
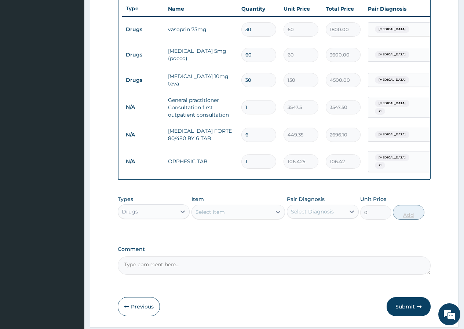
type input "10"
type input "1064.25"
type input "10"
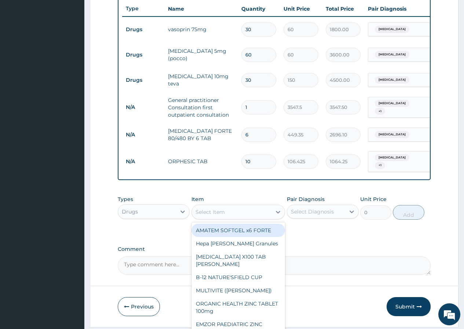
click at [207, 215] on div "Select Item" at bounding box center [209, 211] width 29 height 7
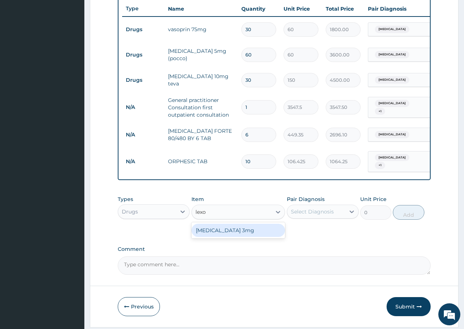
type input "lexot"
click at [218, 235] on div "[MEDICAL_DATA] 3mg" at bounding box center [238, 230] width 94 height 13
type input "130"
click at [317, 215] on div "Select Diagnosis" at bounding box center [312, 211] width 43 height 7
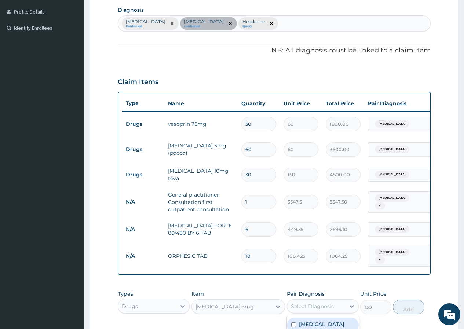
scroll to position [179, 0]
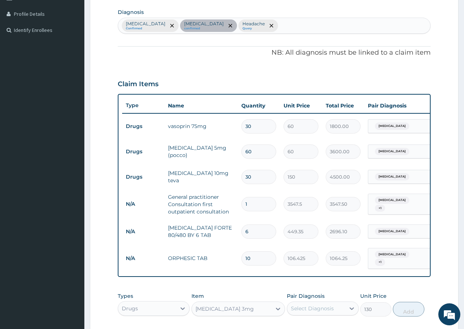
drag, startPoint x: 299, startPoint y: 11, endPoint x: 298, endPoint y: 19, distance: 7.9
click at [299, 12] on section "Diagnosis Malaria Confirmed Essential hypertension confirmed Headache Query" at bounding box center [274, 20] width 313 height 27
click at [296, 22] on div "Malaria Confirmed Essential hypertension confirmed Headache Query" at bounding box center [274, 25] width 312 height 15
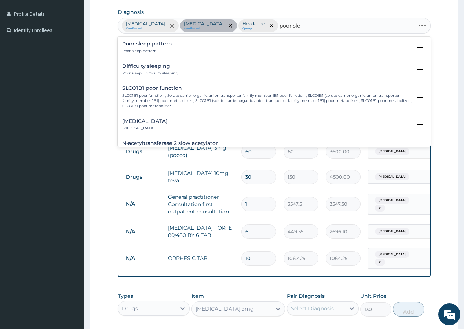
type input "poor slee"
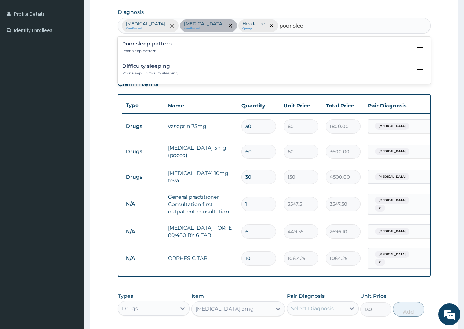
click at [154, 73] on p "Poor sleep , Difficulty sleeping" at bounding box center [150, 73] width 56 height 5
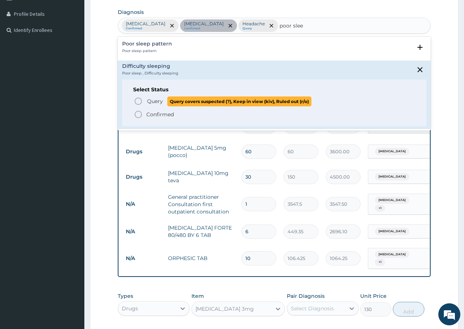
click at [156, 100] on span "Query" at bounding box center [155, 100] width 16 height 7
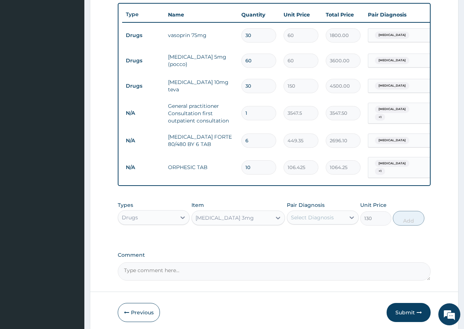
scroll to position [280, 0]
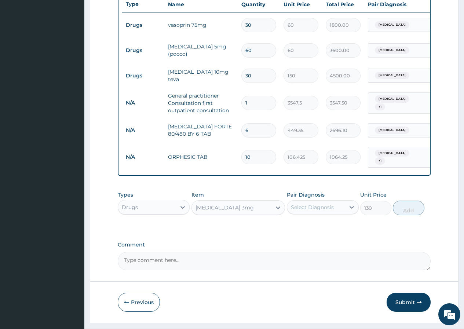
click at [322, 211] on div "Select Diagnosis" at bounding box center [312, 206] width 43 height 7
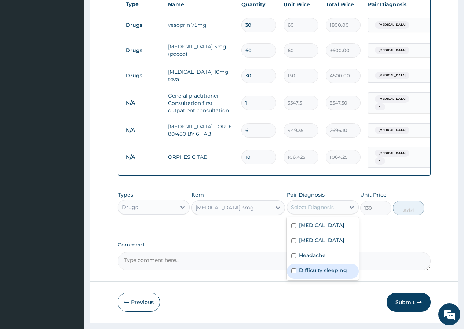
click at [323, 276] on div "Difficulty sleeping" at bounding box center [323, 271] width 72 height 15
checkbox input "true"
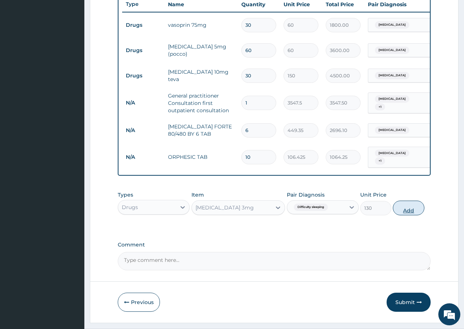
click at [408, 214] on button "Add" at bounding box center [408, 207] width 31 height 15
type input "0"
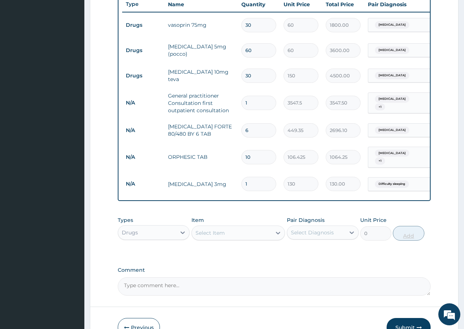
type input "2"
type input "260.00"
type input "3"
type input "390.00"
type input "4"
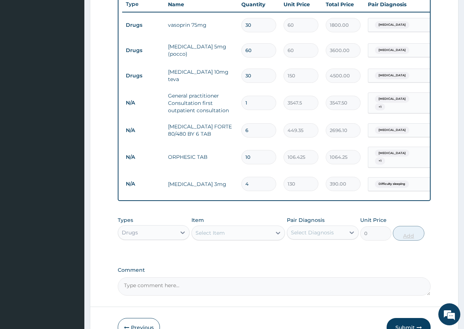
type input "520.00"
type input "5"
type input "650.00"
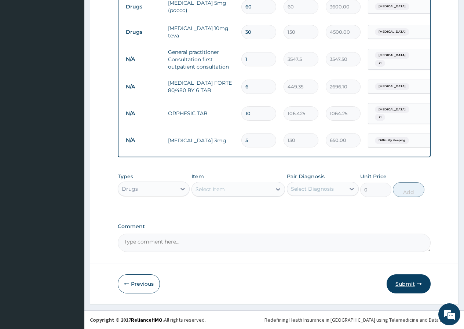
click at [414, 285] on button "Submit" at bounding box center [408, 283] width 44 height 19
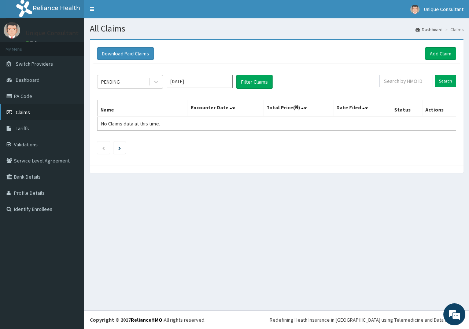
click at [30, 112] on link "Claims" at bounding box center [42, 112] width 84 height 16
click at [155, 81] on icon at bounding box center [155, 81] width 7 height 7
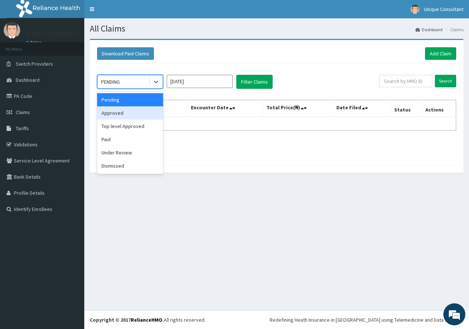
click at [154, 113] on div "Approved" at bounding box center [130, 112] width 66 height 13
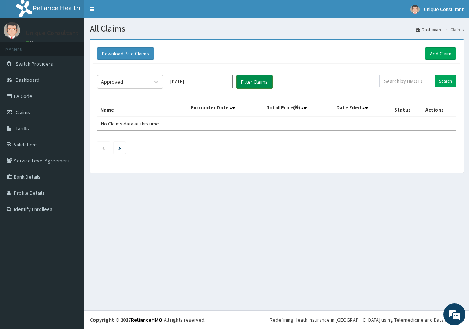
click at [240, 86] on button "Filter Claims" at bounding box center [254, 82] width 36 height 14
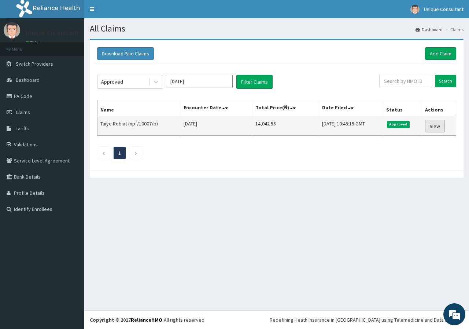
click at [435, 124] on link "View" at bounding box center [435, 126] width 20 height 12
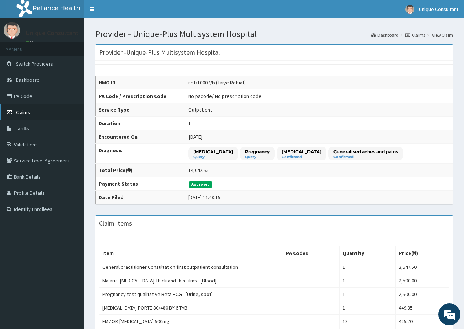
click at [26, 112] on span "Claims" at bounding box center [23, 112] width 14 height 7
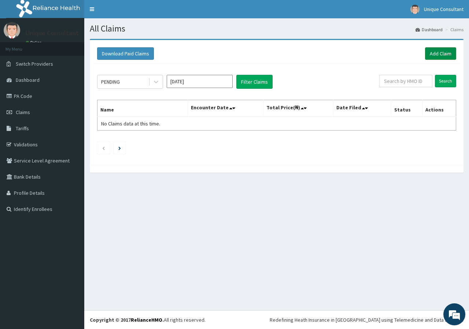
click at [442, 56] on link "Add Claim" at bounding box center [440, 53] width 31 height 12
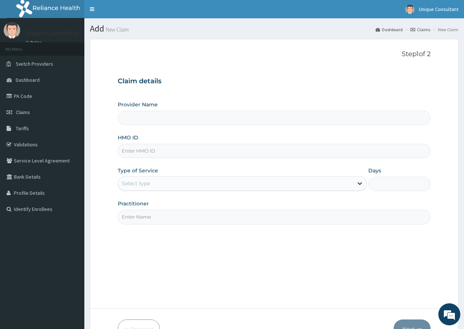
click at [169, 148] on input "HMO ID" at bounding box center [274, 151] width 313 height 14
type input "Unique-Plus Multisystem Hospital"
type input "npf/10007/b"
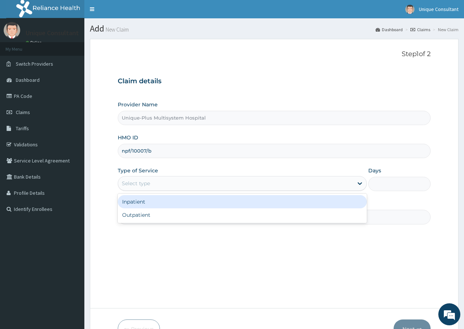
click at [169, 187] on div "Select type" at bounding box center [235, 183] width 235 height 12
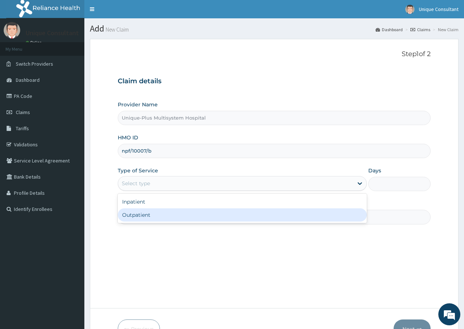
click at [169, 215] on div "Outpatient" at bounding box center [242, 214] width 249 height 13
type input "1"
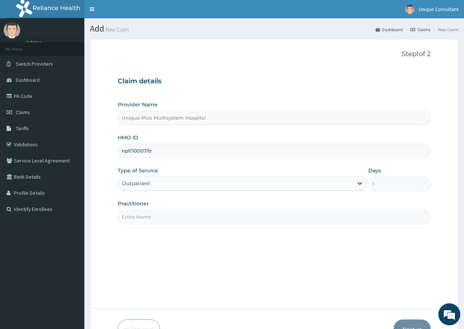
click at [169, 215] on input "Practitioner" at bounding box center [274, 217] width 313 height 14
type input "Dr. Ariyo"
click at [411, 317] on form "Step 1 of 2 Claim details Provider Name Unique-Plus Multisystem Hospital HMO ID…" at bounding box center [274, 194] width 368 height 311
click at [413, 323] on button "Next" at bounding box center [411, 328] width 37 height 19
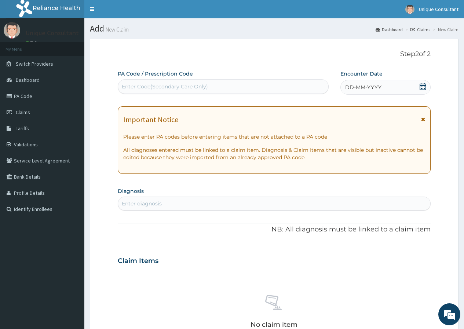
click at [371, 86] on span "DD-MM-YYYY" at bounding box center [363, 87] width 36 height 7
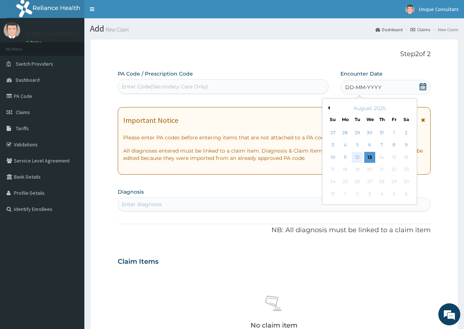
click at [356, 157] on div "12" at bounding box center [356, 157] width 11 height 11
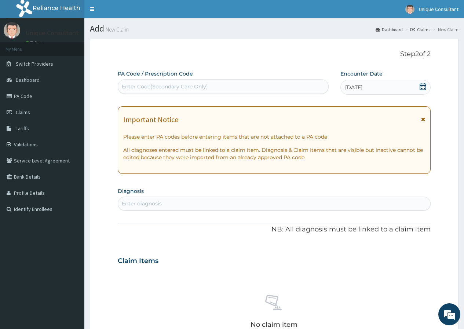
click at [242, 207] on div "Enter diagnosis" at bounding box center [274, 204] width 312 height 12
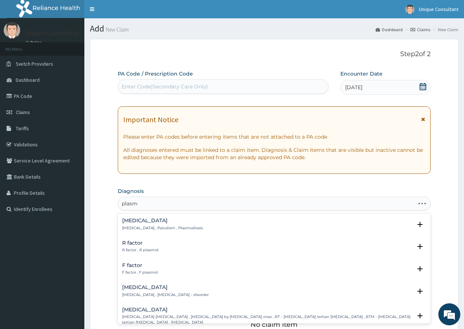
type input "plasmo"
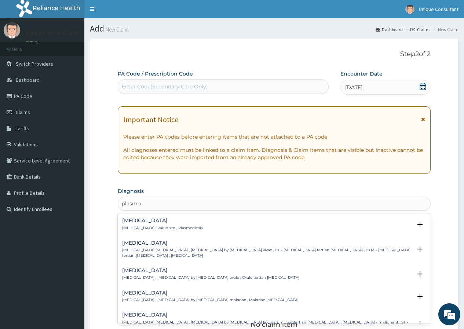
click at [147, 226] on p "Malaria , Paludism , Plasmodiosis" at bounding box center [162, 227] width 81 height 5
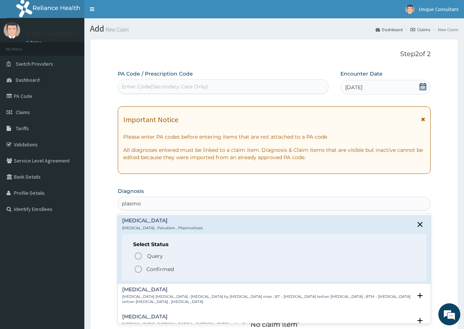
click at [154, 270] on p "Confirmed" at bounding box center [159, 268] width 27 height 7
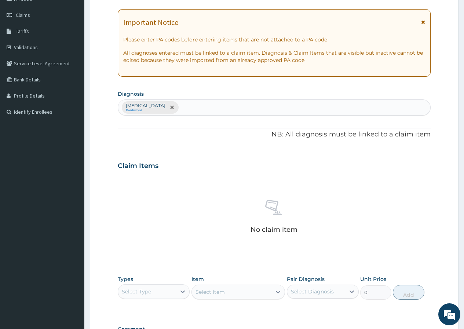
scroll to position [200, 0]
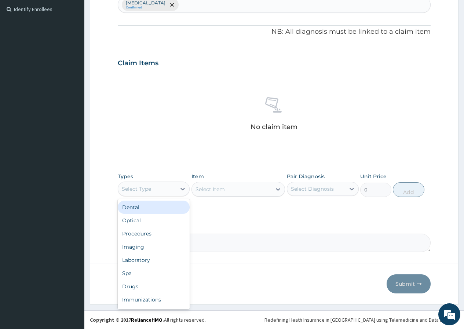
click at [152, 189] on div "Select Type" at bounding box center [147, 189] width 58 height 12
click at [143, 286] on div "Drugs" at bounding box center [154, 286] width 72 height 13
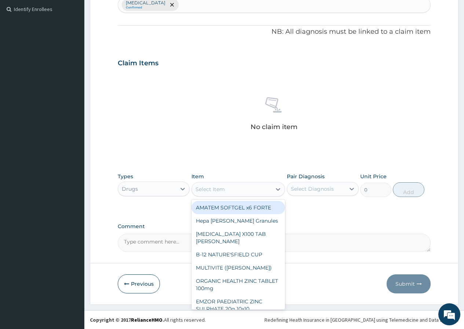
click at [259, 190] on div "Select Item" at bounding box center [232, 189] width 80 height 12
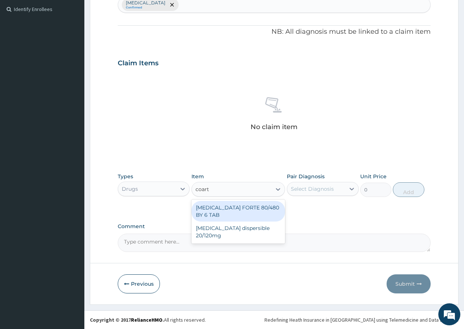
type input "coarte"
click at [264, 214] on div "[MEDICAL_DATA] FORTE 80/480 BY 6 TAB" at bounding box center [238, 211] width 94 height 21
type input "449.35"
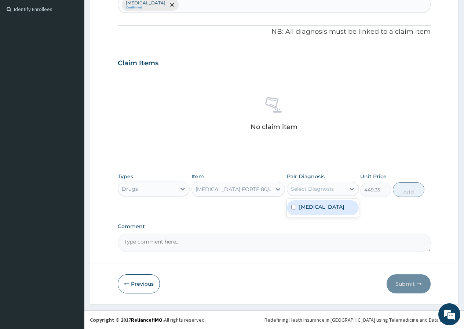
click at [317, 187] on div "Select Diagnosis" at bounding box center [312, 188] width 43 height 7
click at [340, 206] on div "[MEDICAL_DATA]" at bounding box center [323, 207] width 72 height 15
checkbox input "true"
click at [420, 189] on button "Add" at bounding box center [408, 189] width 31 height 15
type input "0"
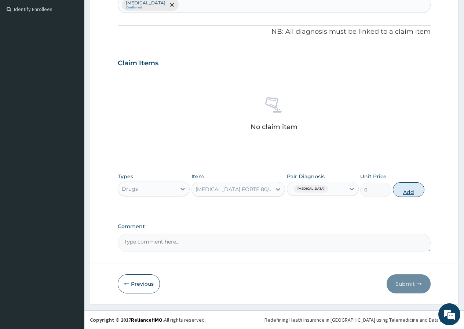
scroll to position [170, 0]
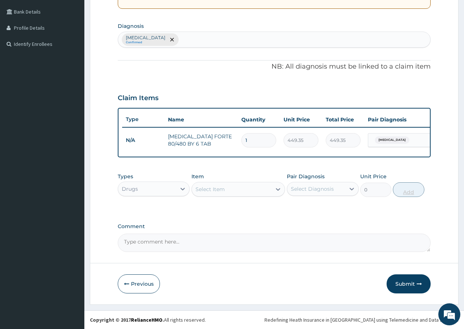
type input "2"
type input "898.70"
type input "3"
type input "1348.05"
type input "4"
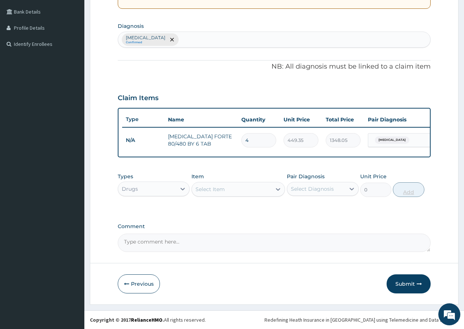
type input "1797.40"
type input "5"
type input "2246.75"
click at [406, 288] on button "Submit" at bounding box center [408, 283] width 44 height 19
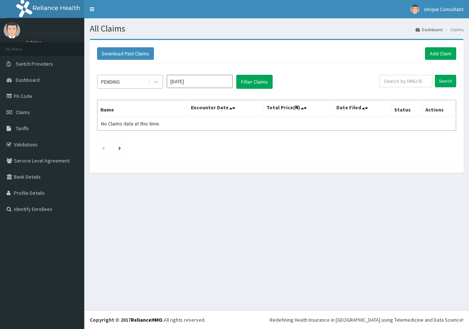
drag, startPoint x: 104, startPoint y: 84, endPoint x: 107, endPoint y: 91, distance: 7.4
click at [104, 84] on div "PENDING" at bounding box center [110, 81] width 19 height 7
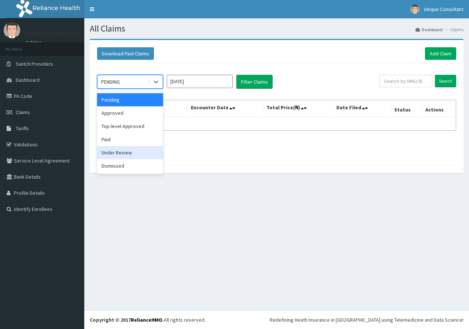
click at [122, 151] on div "Under Review" at bounding box center [130, 152] width 66 height 13
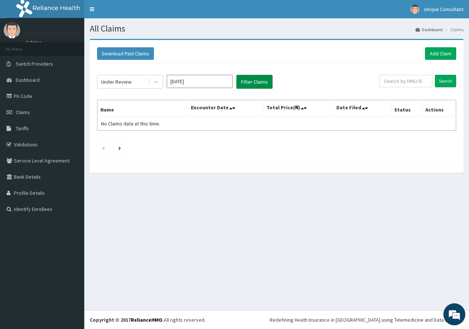
click at [257, 83] on button "Filter Claims" at bounding box center [254, 82] width 36 height 14
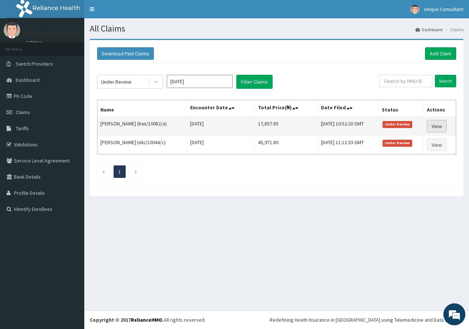
click at [433, 124] on link "View" at bounding box center [437, 126] width 20 height 12
